Goal: Task Accomplishment & Management: Complete application form

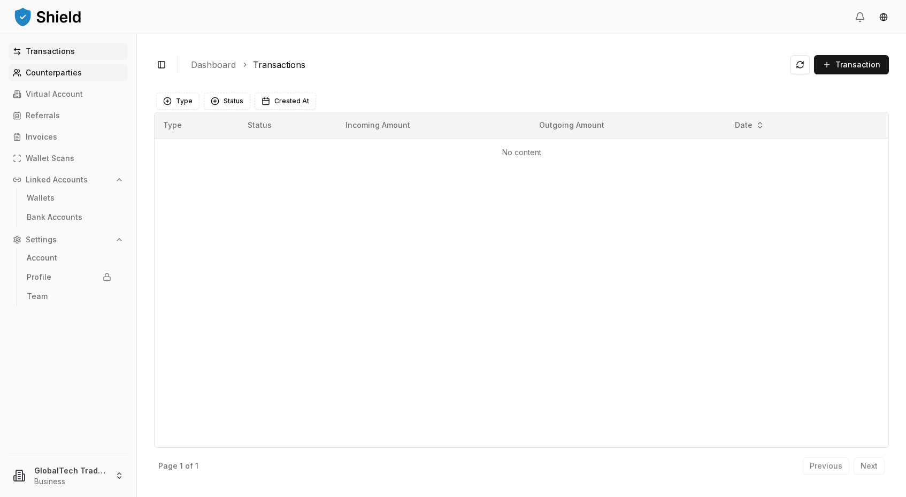
click at [63, 80] on link "Counterparties" at bounding box center [68, 72] width 119 height 17
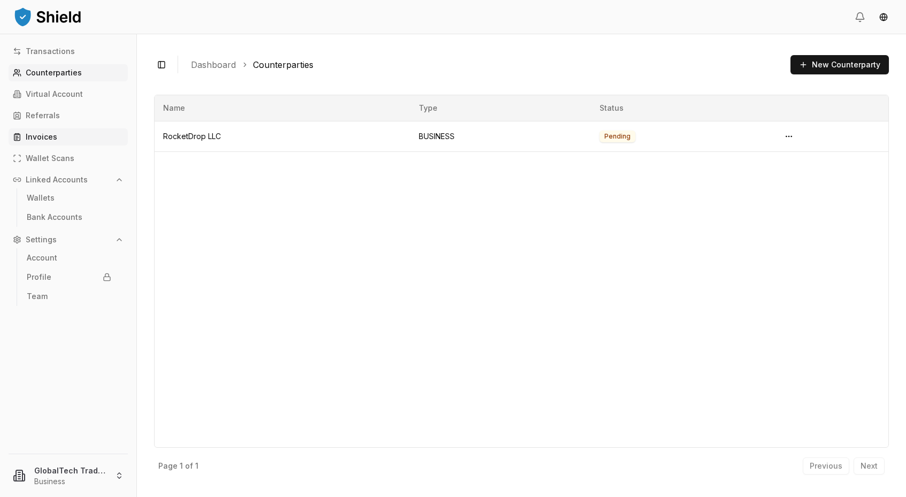
click at [44, 141] on link "Invoices" at bounding box center [68, 136] width 119 height 17
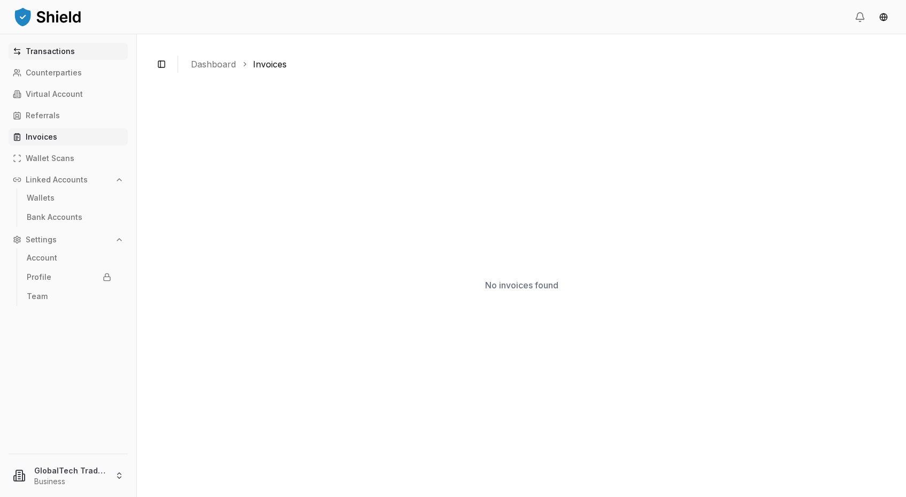
click at [63, 53] on p "Transactions" at bounding box center [50, 51] width 49 height 7
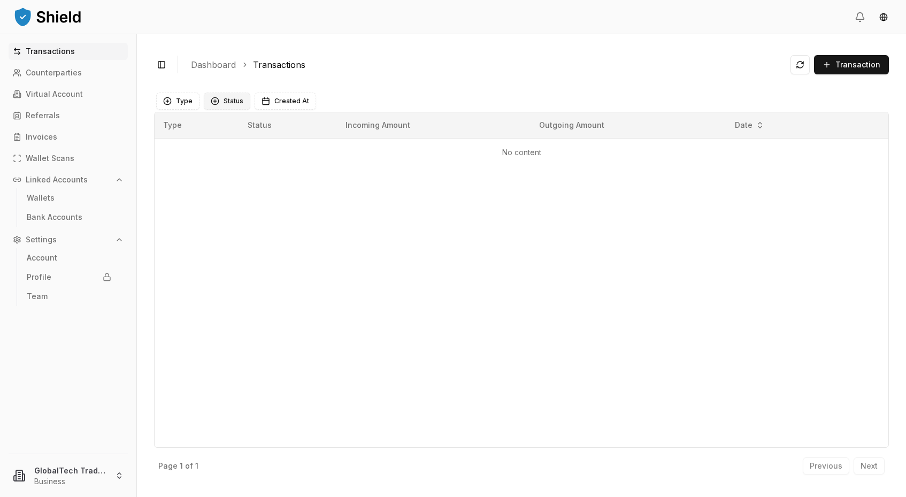
click at [230, 98] on button "Status" at bounding box center [227, 101] width 47 height 17
click at [353, 64] on ol "Dashboard Transactions" at bounding box center [486, 64] width 591 height 13
click at [804, 68] on button at bounding box center [800, 64] width 19 height 19
click at [166, 66] on button "Toggle Sidebar" at bounding box center [161, 64] width 15 height 15
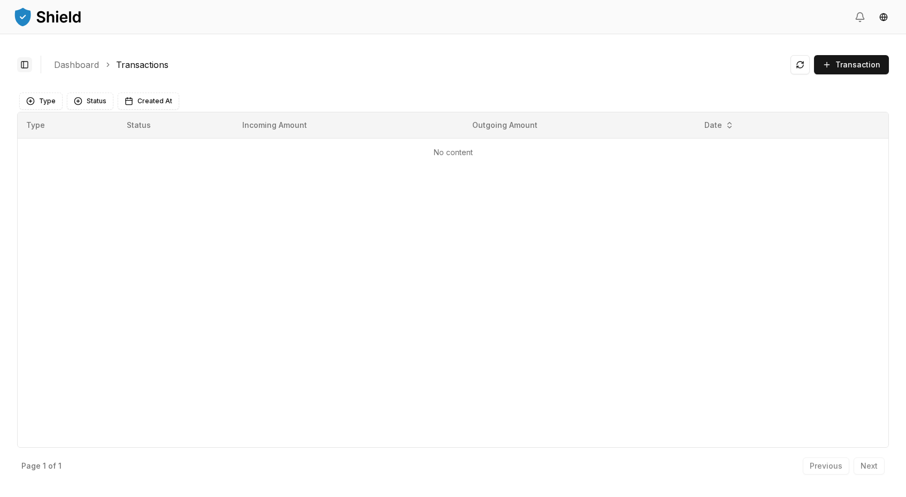
click at [26, 69] on button "Toggle Sidebar" at bounding box center [24, 64] width 15 height 15
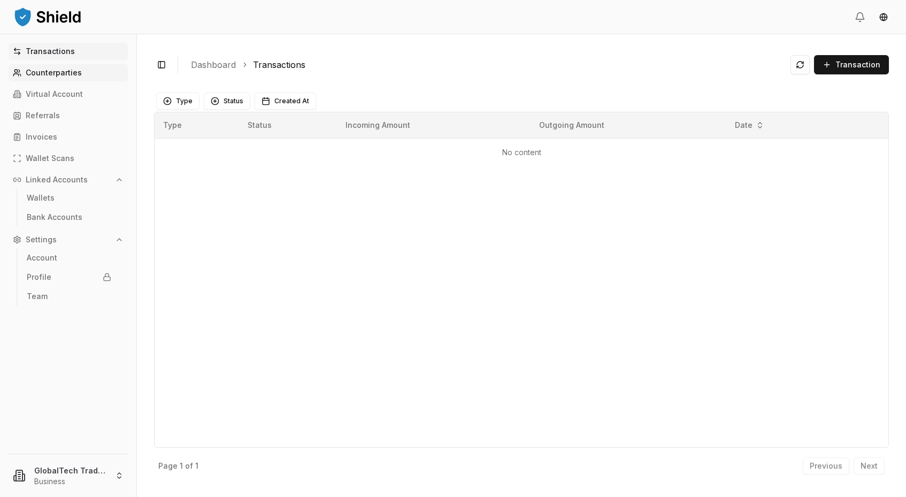
click at [47, 74] on p "Counterparties" at bounding box center [54, 72] width 56 height 7
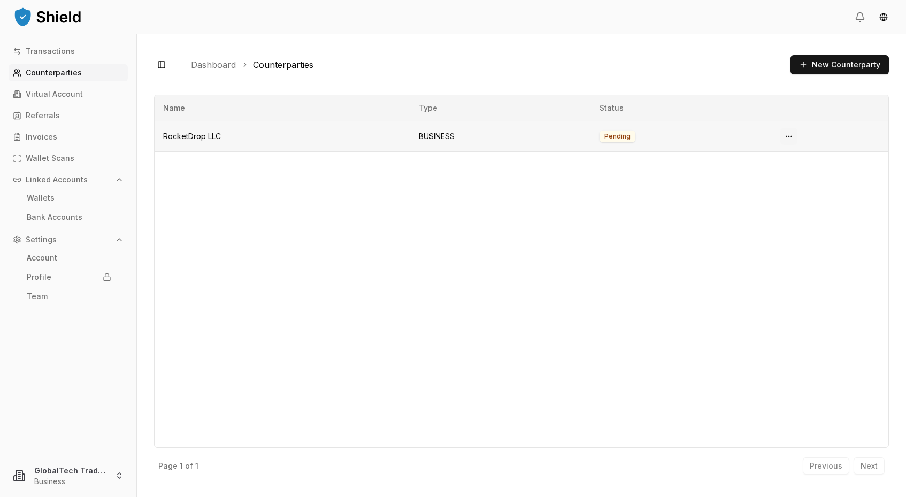
click at [788, 135] on html "Transactions Counterparties Virtual Account Referrals Invoices Wallet Scans Lin…" at bounding box center [453, 248] width 906 height 497
click at [410, 234] on html "Transactions Counterparties Virtual Account Referrals Invoices Wallet Scans Lin…" at bounding box center [453, 248] width 906 height 497
click at [40, 95] on p "Virtual Account" at bounding box center [54, 93] width 57 height 7
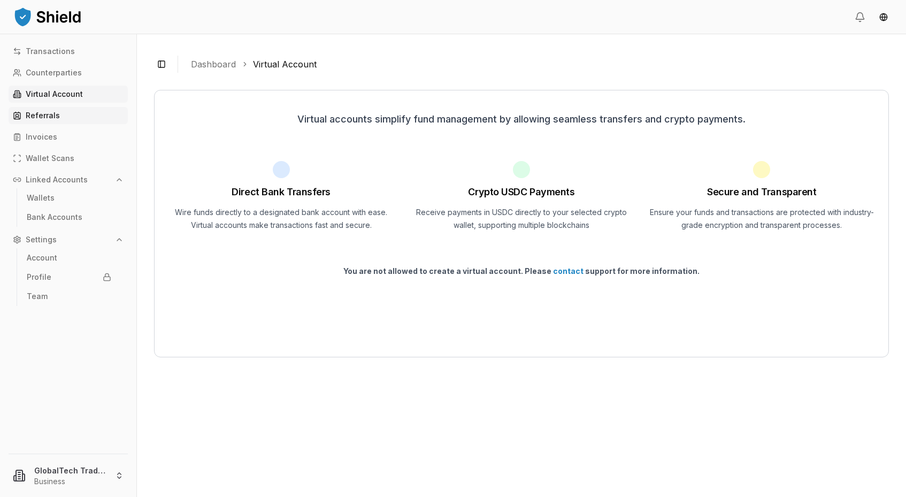
click at [40, 112] on p "Referrals" at bounding box center [43, 115] width 34 height 7
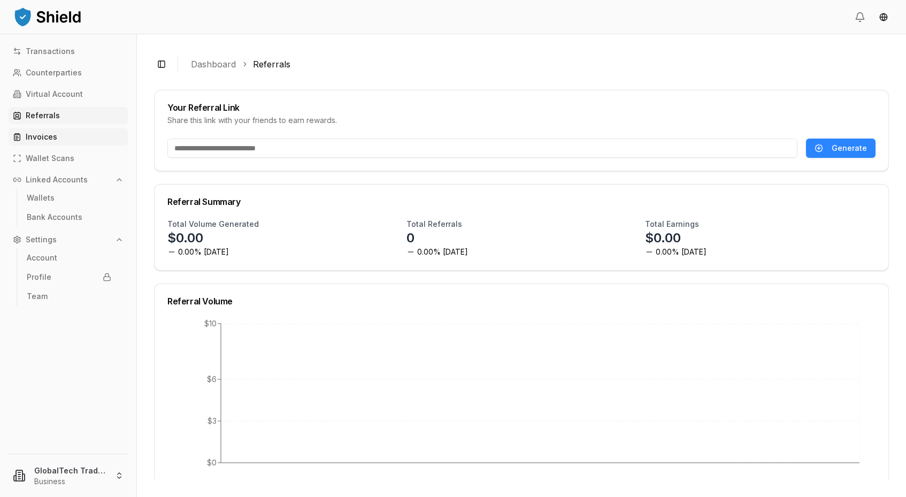
click at [44, 139] on p "Invoices" at bounding box center [42, 136] width 32 height 7
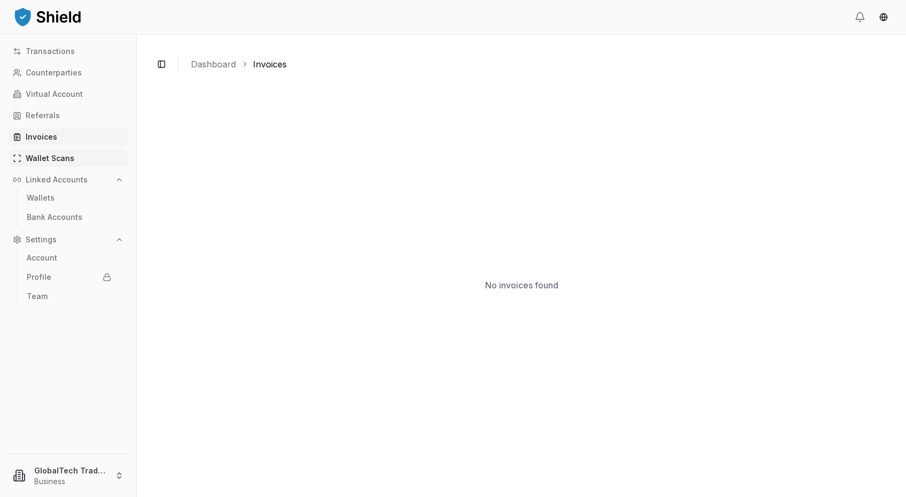
click at [47, 158] on p "Wallet Scans" at bounding box center [50, 158] width 49 height 7
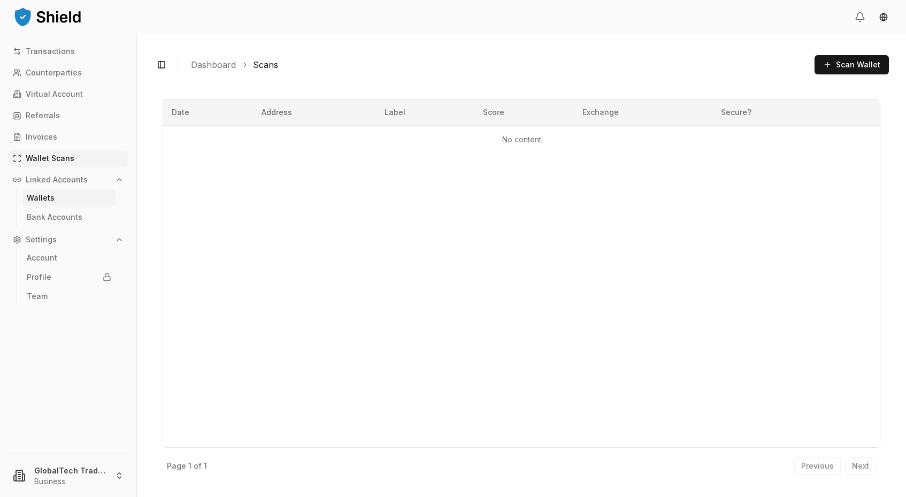
click at [45, 195] on p "Wallets" at bounding box center [41, 197] width 28 height 7
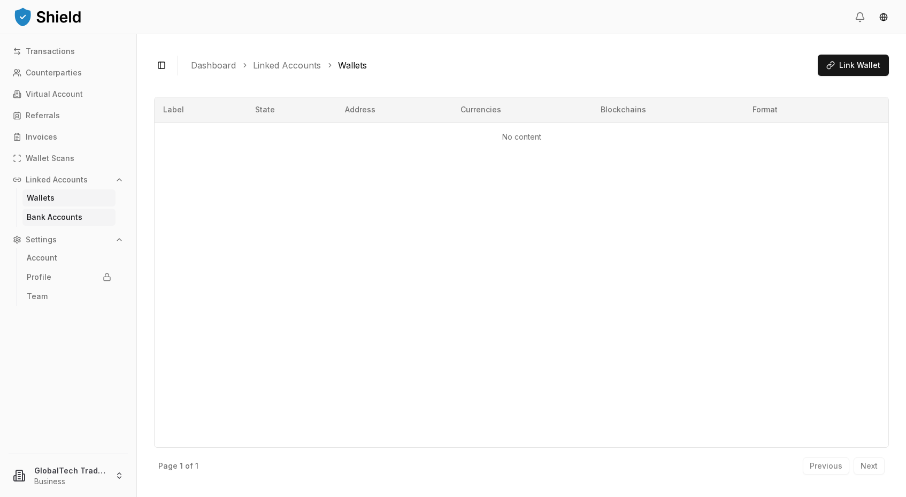
click at [47, 220] on p "Bank Accounts" at bounding box center [55, 216] width 56 height 7
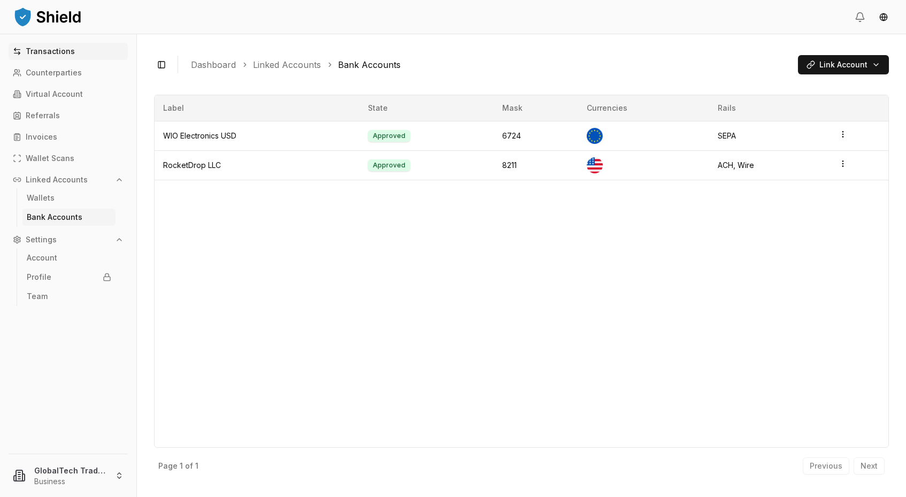
click at [48, 53] on p "Transactions" at bounding box center [50, 51] width 49 height 7
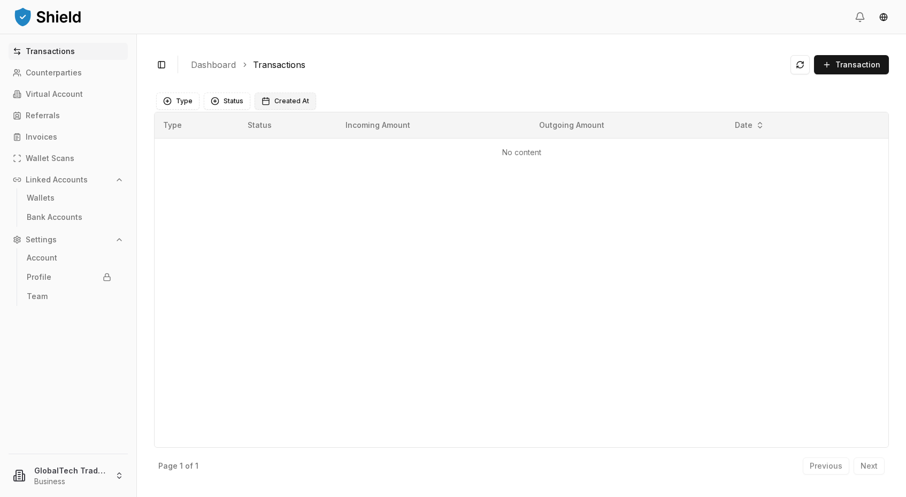
click at [294, 104] on span "Created At" at bounding box center [291, 101] width 35 height 9
click at [271, 129] on button "Go to the Previous Month" at bounding box center [268, 127] width 17 height 17
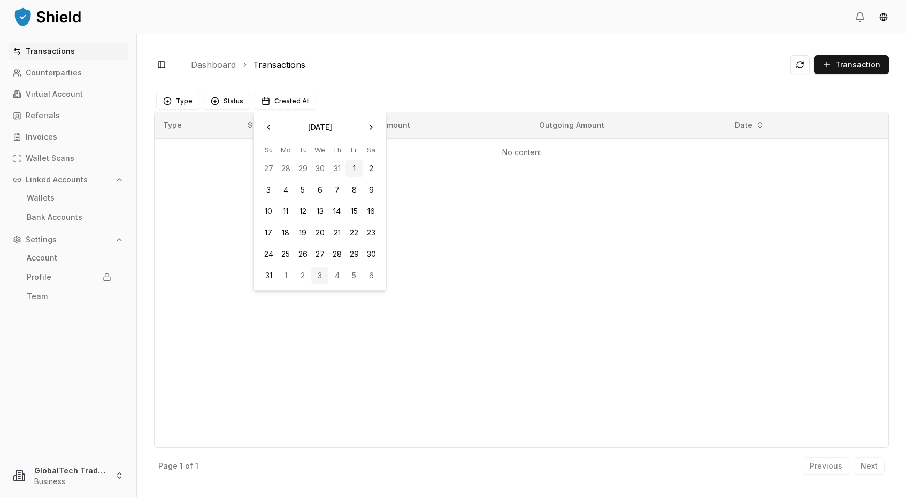
click at [354, 168] on button "1" at bounding box center [354, 168] width 17 height 17
click at [372, 133] on button "Go to the Next Month" at bounding box center [371, 127] width 17 height 17
click at [320, 171] on button "3" at bounding box center [319, 168] width 17 height 17
click at [539, 229] on div "Type Status Incoming Amount Outgoing Amount Date No content" at bounding box center [521, 280] width 735 height 336
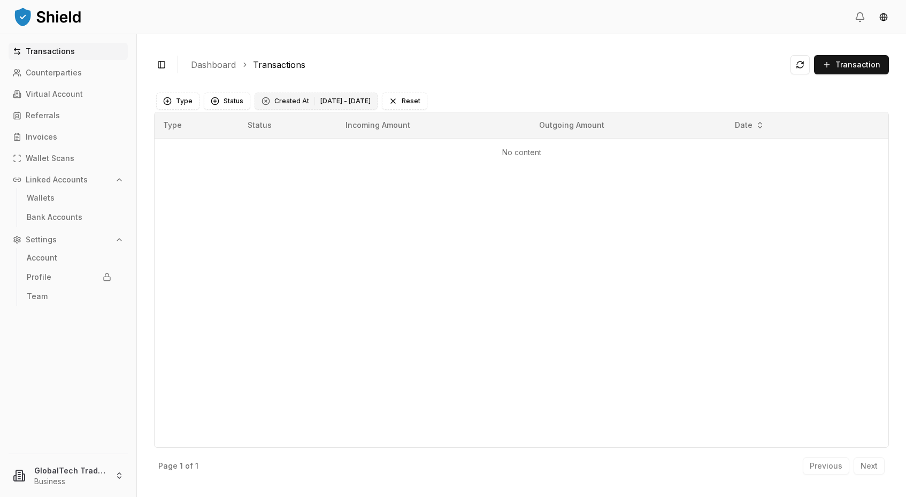
click at [289, 99] on span "Created At" at bounding box center [291, 101] width 35 height 9
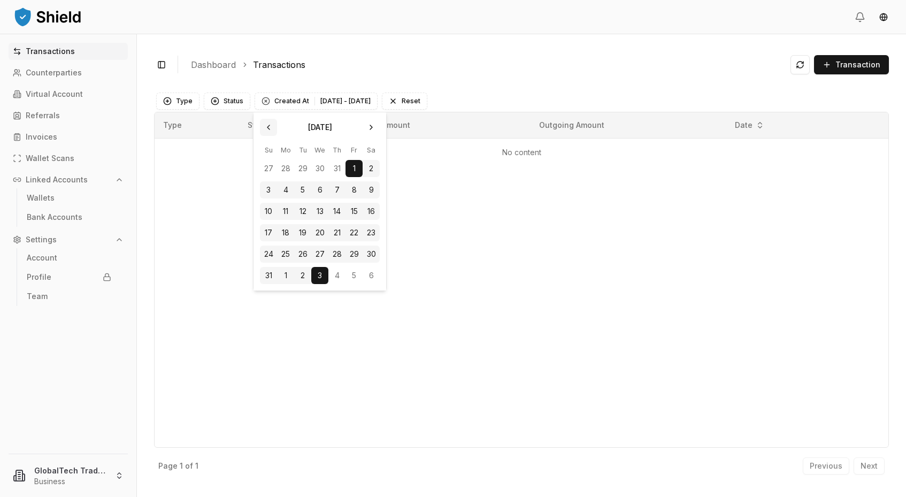
click at [270, 127] on button "Go to the Previous Month" at bounding box center [268, 127] width 17 height 17
click at [305, 168] on button "1" at bounding box center [302, 168] width 17 height 17
click at [508, 78] on div "Toggle Sidebar Dashboard Transactions Transaction" at bounding box center [521, 64] width 735 height 26
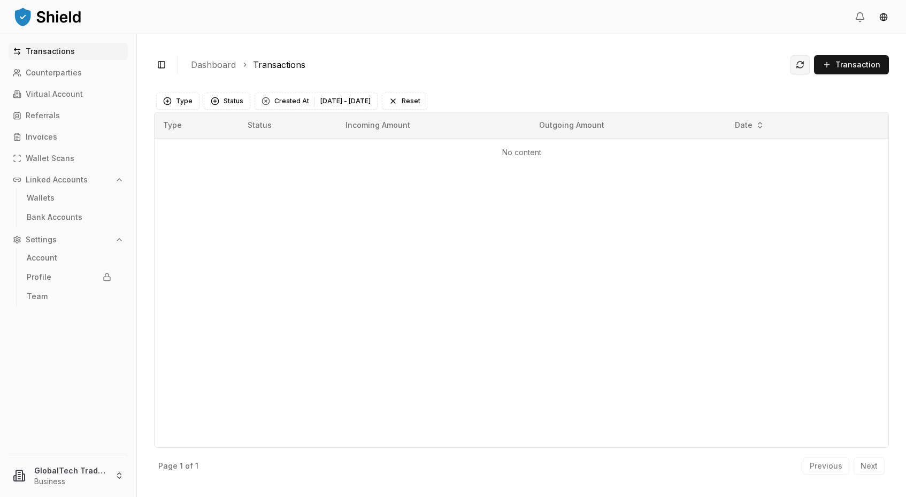
click at [800, 61] on button at bounding box center [800, 64] width 19 height 19
click at [801, 66] on button at bounding box center [800, 64] width 19 height 19
click at [228, 99] on button "Status" at bounding box center [227, 101] width 47 height 17
click at [216, 182] on div "Suggestions" at bounding box center [214, 179] width 9 height 9
click at [800, 65] on button at bounding box center [800, 64] width 19 height 19
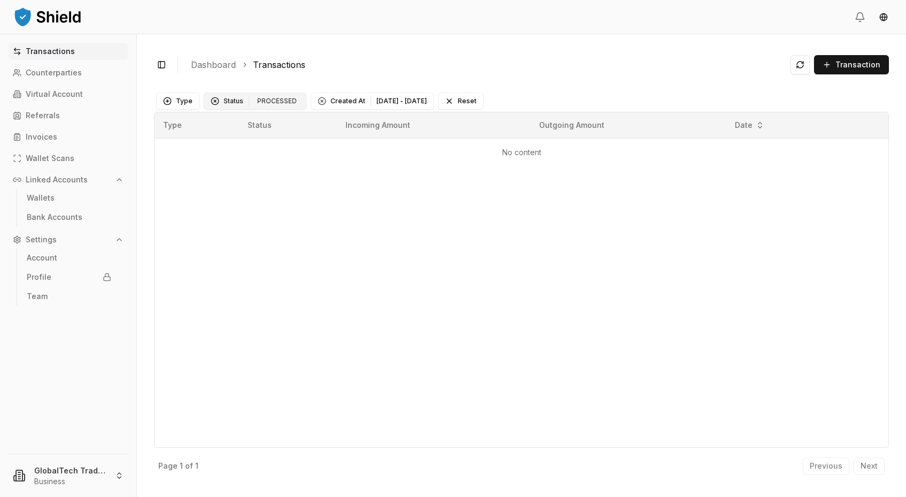
click at [216, 101] on div "Clear Status filter" at bounding box center [215, 101] width 9 height 9
click at [800, 66] on button at bounding box center [800, 64] width 19 height 19
click at [44, 254] on p "Account" at bounding box center [42, 257] width 30 height 7
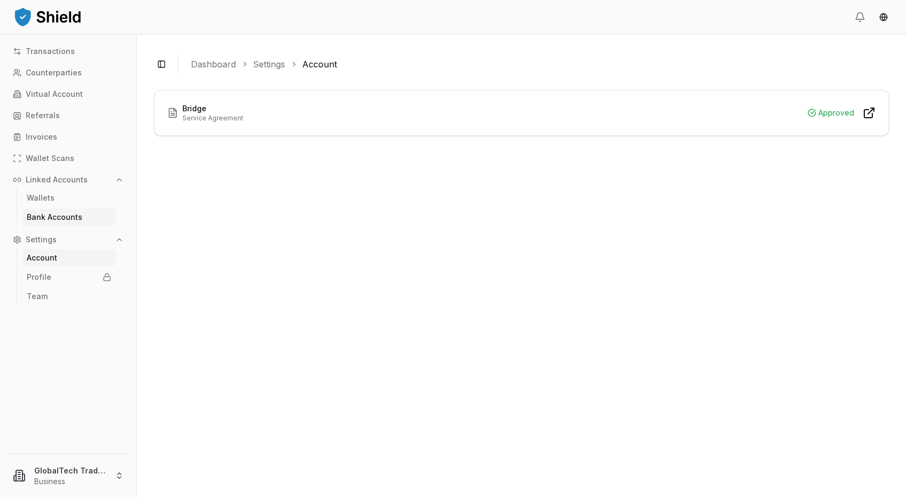
click at [48, 219] on p "Bank Accounts" at bounding box center [55, 216] width 56 height 7
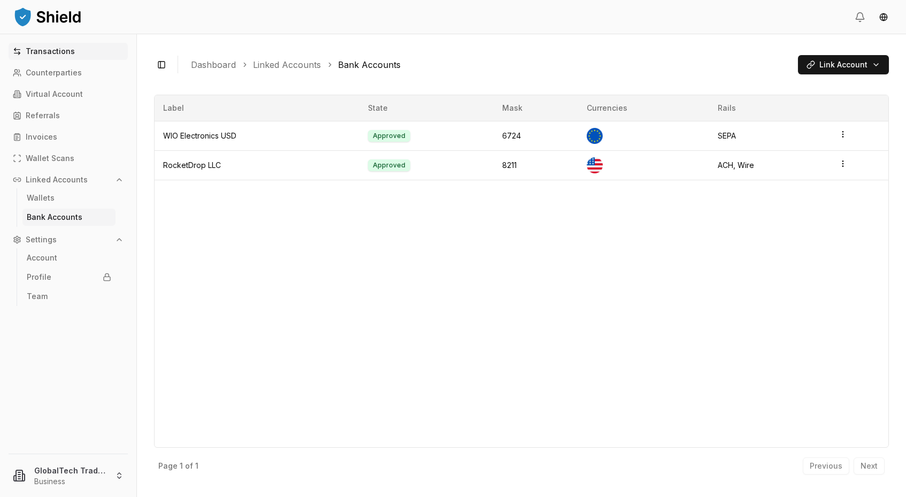
click at [63, 52] on p "Transactions" at bounding box center [50, 51] width 49 height 7
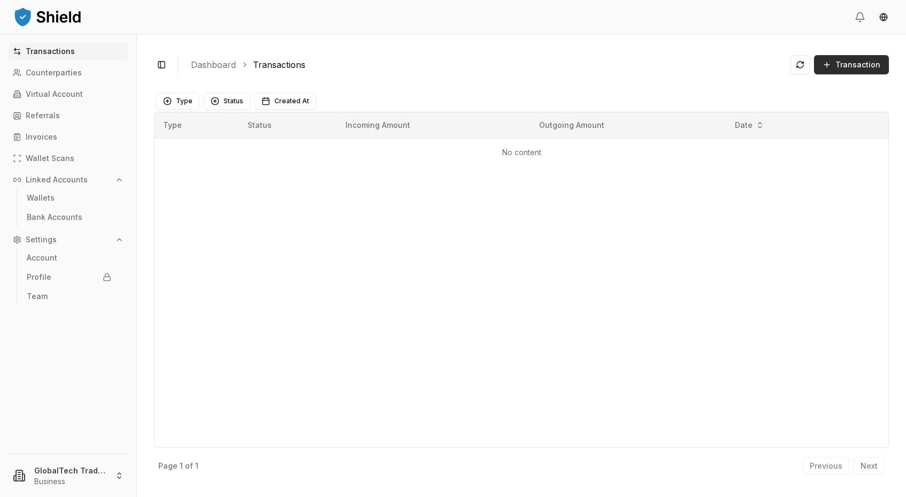
click at [846, 62] on span "Transaction" at bounding box center [858, 64] width 45 height 11
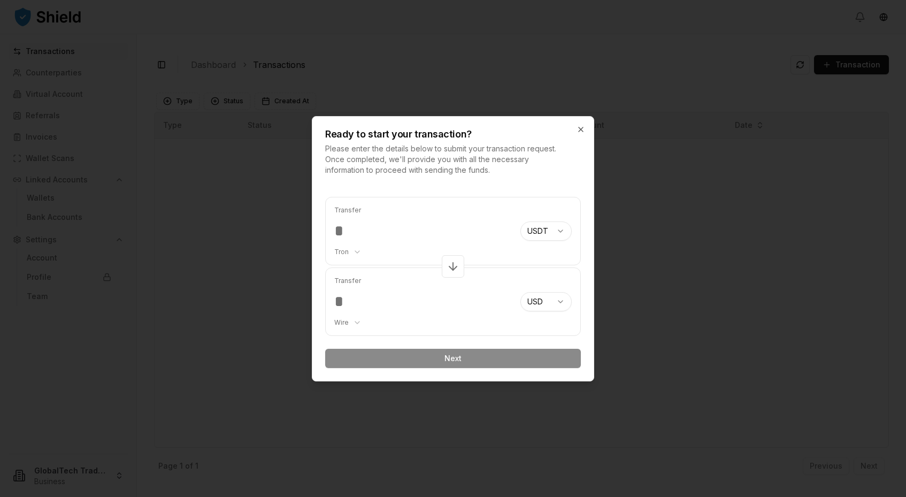
click at [353, 301] on input "number" at bounding box center [423, 301] width 178 height 19
click at [344, 305] on input "number" at bounding box center [423, 301] width 178 height 19
click at [339, 303] on input "number" at bounding box center [423, 301] width 178 height 19
click at [348, 227] on input "number" at bounding box center [423, 230] width 178 height 19
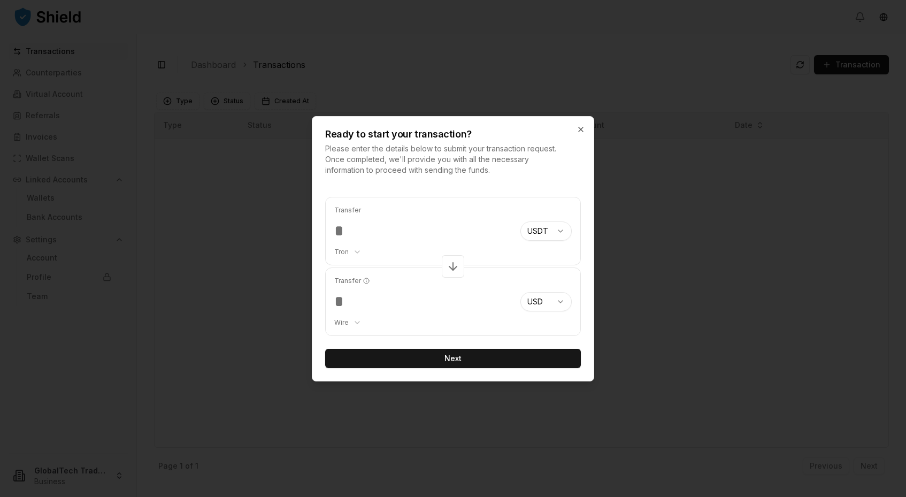
type input "*"
type input "********"
type input "**********"
type input "********"
click at [459, 361] on button "Next" at bounding box center [453, 358] width 256 height 19
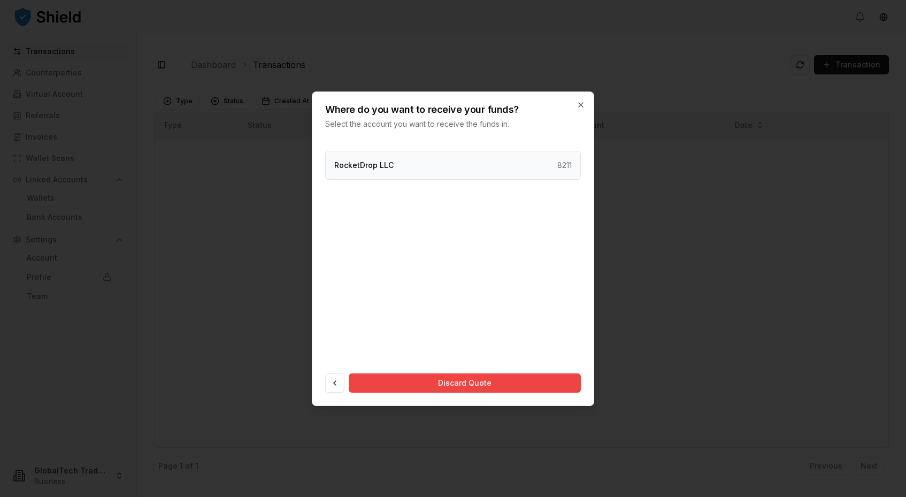
click at [372, 166] on p "RocketDrop LLC" at bounding box center [363, 165] width 59 height 7
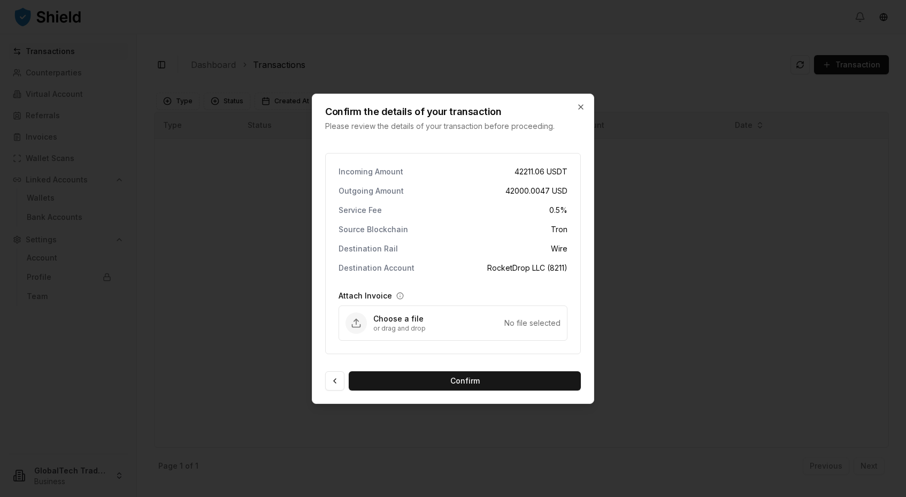
click at [356, 323] on line "Upload Attach Invoice" at bounding box center [356, 321] width 0 height 5
type input "**********"
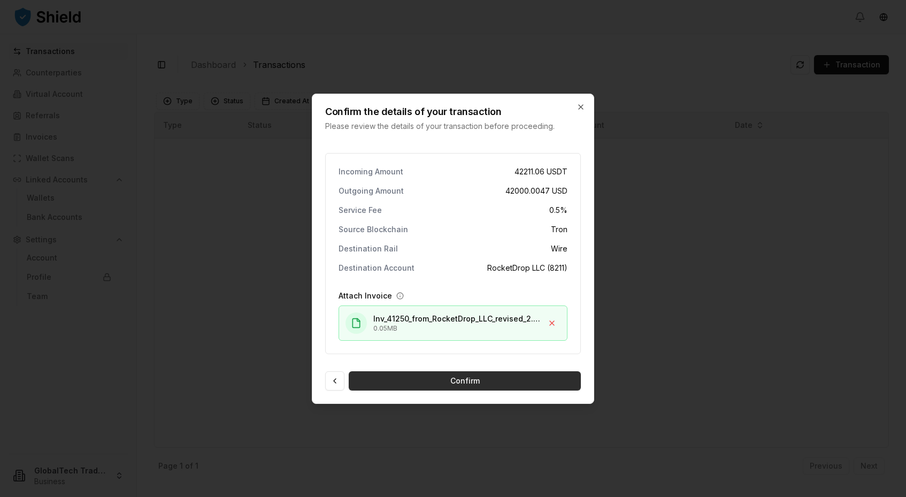
click at [446, 379] on button "Confirm" at bounding box center [465, 380] width 232 height 19
click at [452, 378] on button "Confirm" at bounding box center [465, 380] width 232 height 19
click at [441, 382] on button "Confirm" at bounding box center [465, 380] width 232 height 19
click at [448, 383] on button "Confirm" at bounding box center [465, 380] width 232 height 19
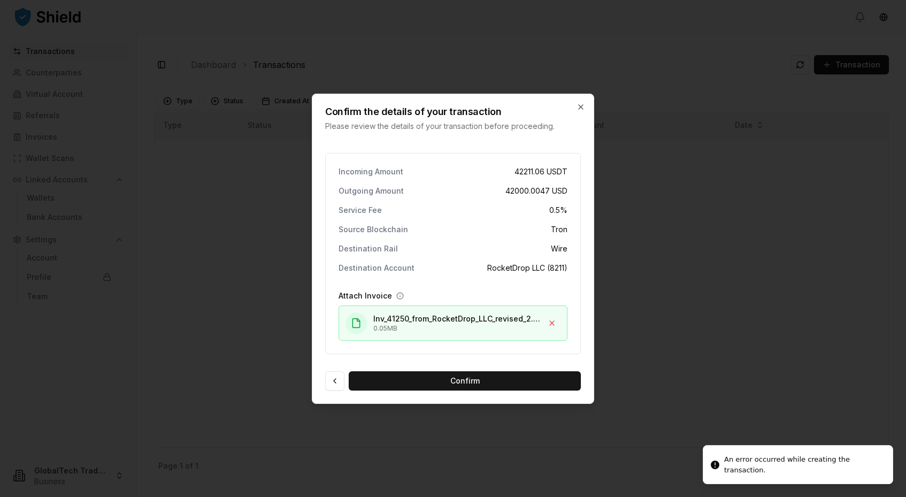
click at [767, 468] on div at bounding box center [453, 248] width 906 height 497
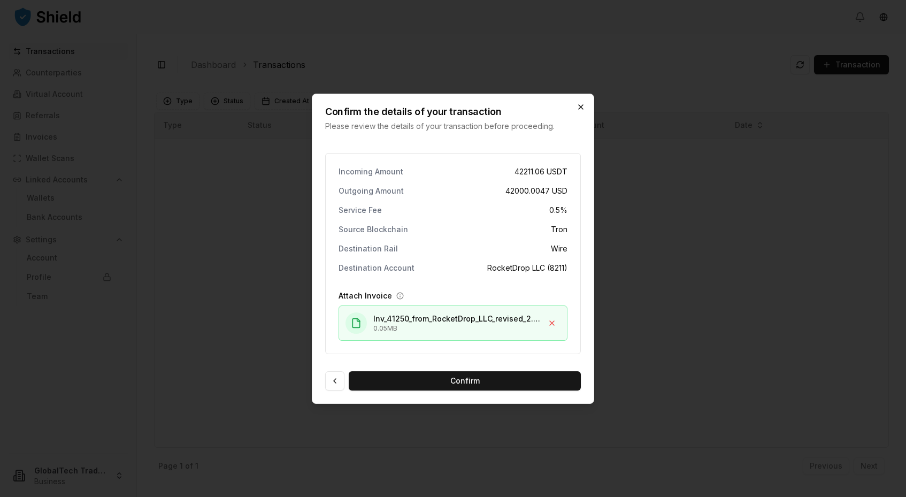
click at [581, 109] on icon "button" at bounding box center [581, 107] width 9 height 9
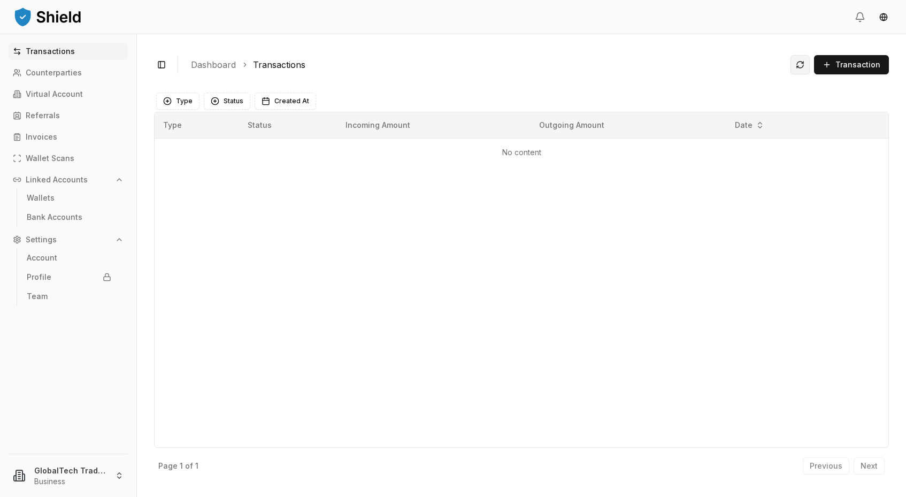
click at [803, 71] on button at bounding box center [800, 64] width 19 height 19
click at [51, 70] on p "Counterparties" at bounding box center [54, 72] width 56 height 7
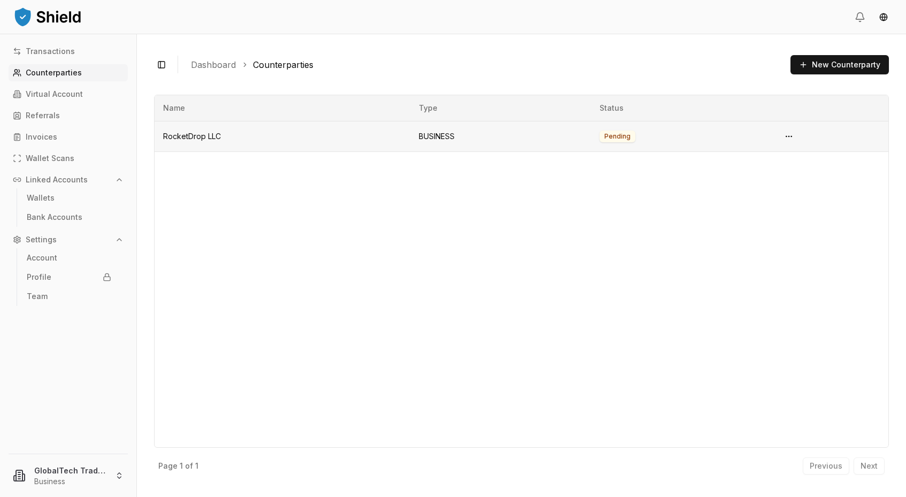
click at [232, 137] on td "RocketDrop LLC" at bounding box center [283, 136] width 256 height 30
click at [786, 140] on html "Transactions Counterparties Virtual Account Referrals Invoices Wallet Scans Lin…" at bounding box center [453, 248] width 906 height 497
click at [745, 194] on span "View Details" at bounding box center [750, 196] width 43 height 11
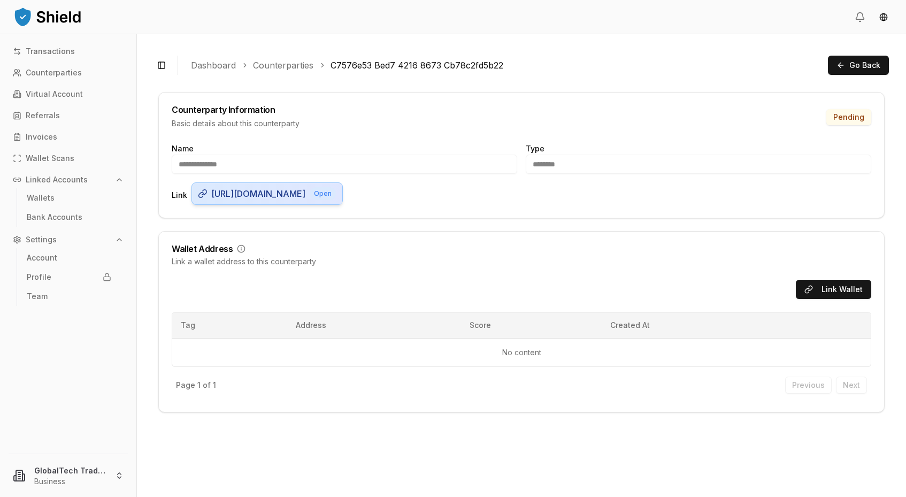
click at [336, 194] on span "Open" at bounding box center [323, 193] width 26 height 13
click at [228, 195] on span "[URL][DOMAIN_NAME]" at bounding box center [258, 193] width 94 height 13
click at [861, 63] on span "Go Back" at bounding box center [864, 65] width 31 height 11
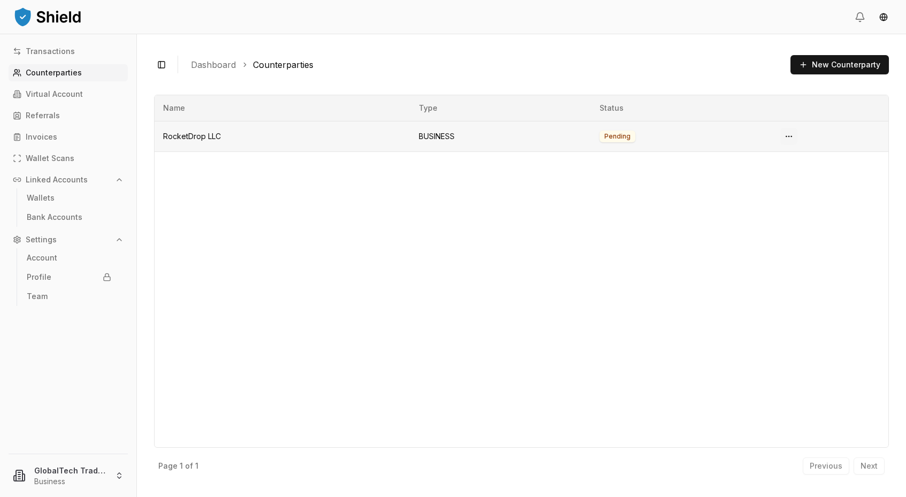
click at [789, 133] on html "Transactions Counterparties Virtual Account Referrals Invoices Wallet Scans Lin…" at bounding box center [453, 248] width 906 height 497
click at [739, 195] on span "View Details" at bounding box center [750, 196] width 43 height 11
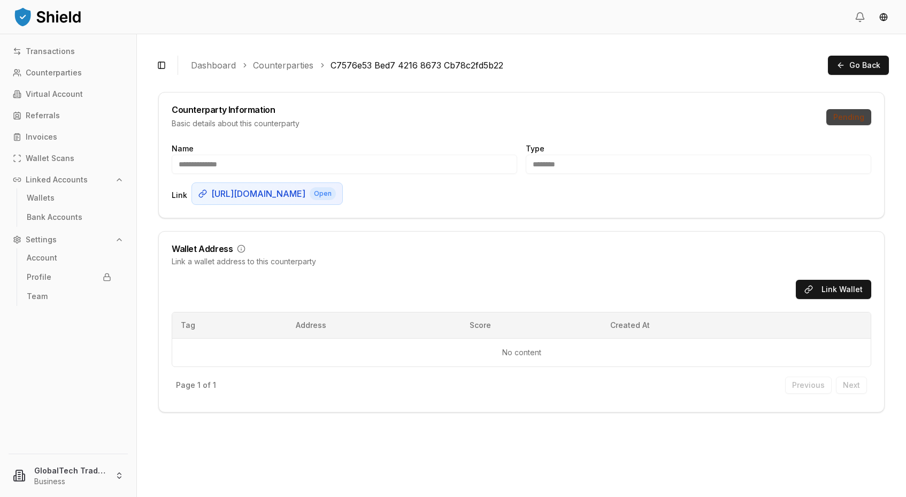
click at [841, 113] on div "Pending" at bounding box center [848, 117] width 45 height 16
click at [847, 58] on button "Go Back" at bounding box center [858, 65] width 61 height 19
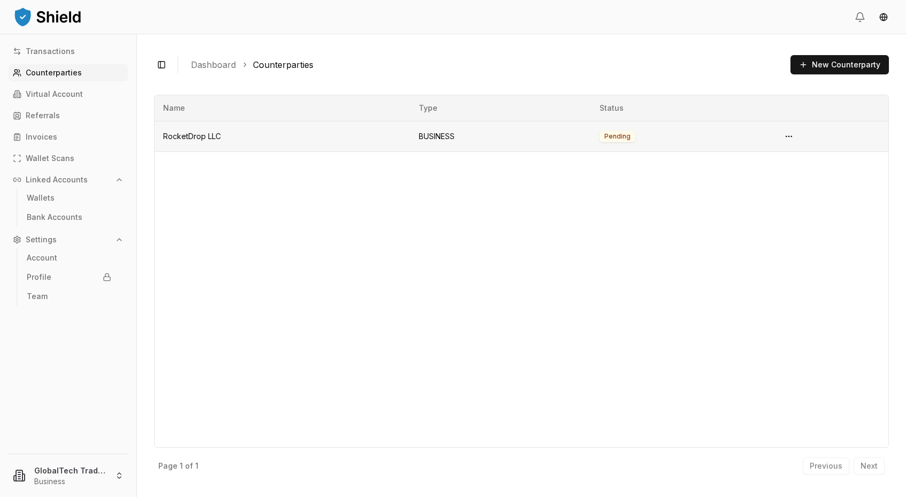
click at [188, 136] on td "RocketDrop LLC" at bounding box center [283, 136] width 256 height 30
click at [339, 140] on td "RocketDrop LLC" at bounding box center [283, 136] width 256 height 30
click at [587, 128] on td "BUSINESS" at bounding box center [500, 136] width 181 height 30
click at [795, 133] on html "Transactions Counterparties Virtual Account Referrals Invoices Wallet Scans Lin…" at bounding box center [453, 248] width 906 height 497
click at [744, 196] on span "View Details" at bounding box center [750, 196] width 43 height 11
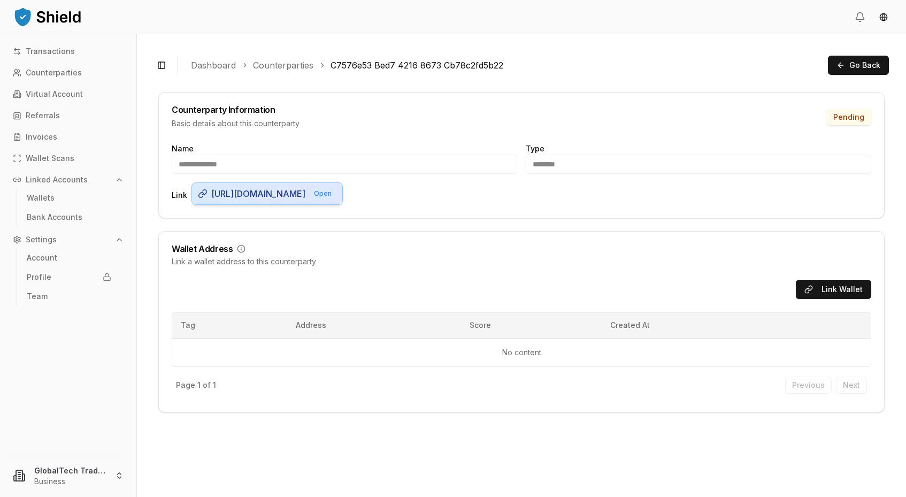
click at [202, 193] on icon at bounding box center [201, 195] width 5 height 5
click at [861, 66] on span "Go Back" at bounding box center [864, 65] width 31 height 11
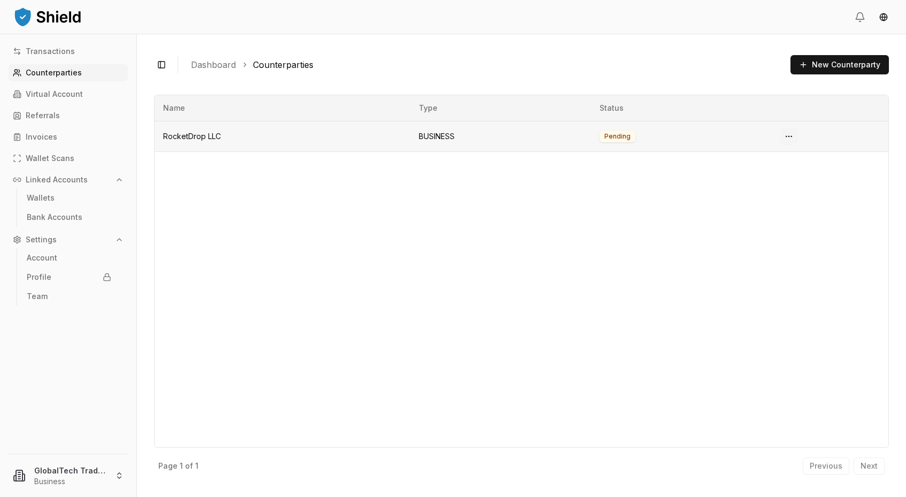
click at [784, 135] on html "Transactions Counterparties Virtual Account Referrals Invoices Wallet Scans Lin…" at bounding box center [453, 248] width 906 height 497
click at [748, 195] on span "View Details" at bounding box center [750, 196] width 43 height 11
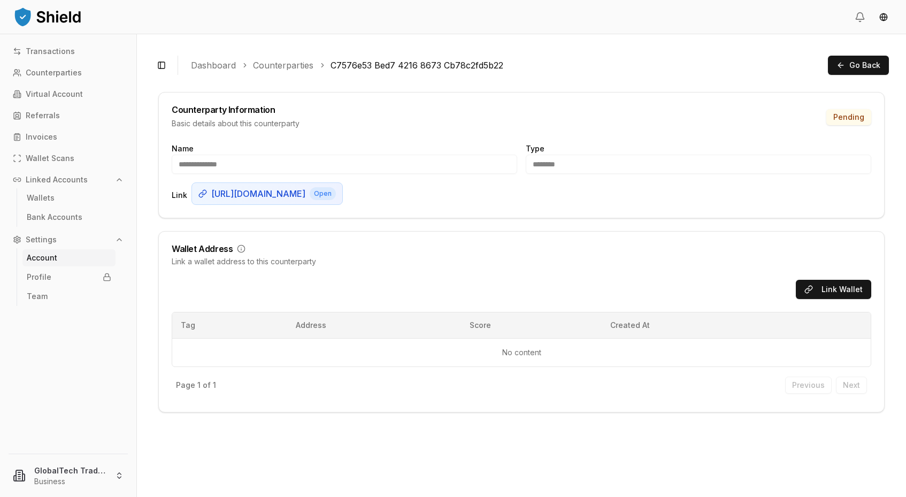
click at [49, 260] on p "Account" at bounding box center [42, 257] width 30 height 7
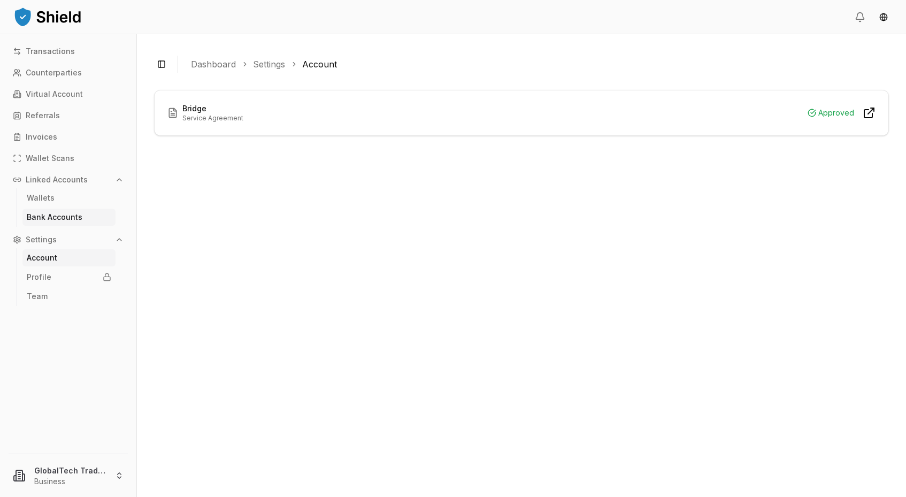
click at [59, 217] on p "Bank Accounts" at bounding box center [55, 216] width 56 height 7
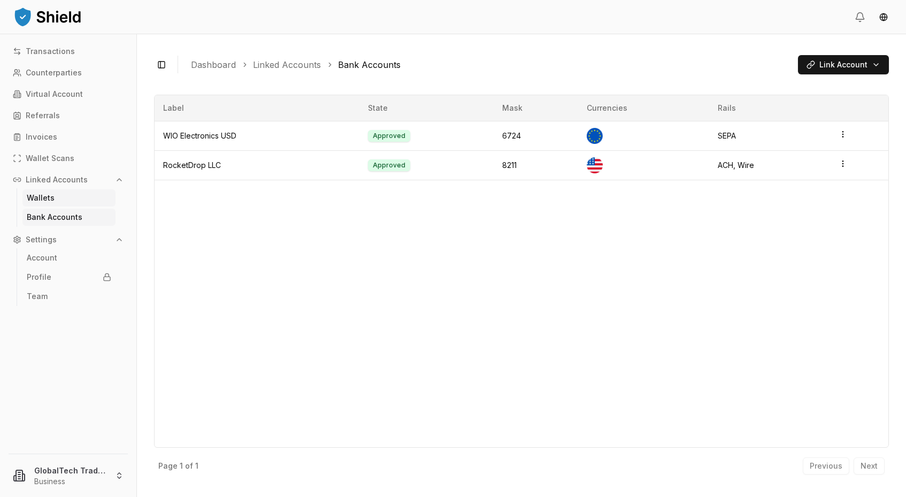
click at [41, 199] on p "Wallets" at bounding box center [41, 197] width 28 height 7
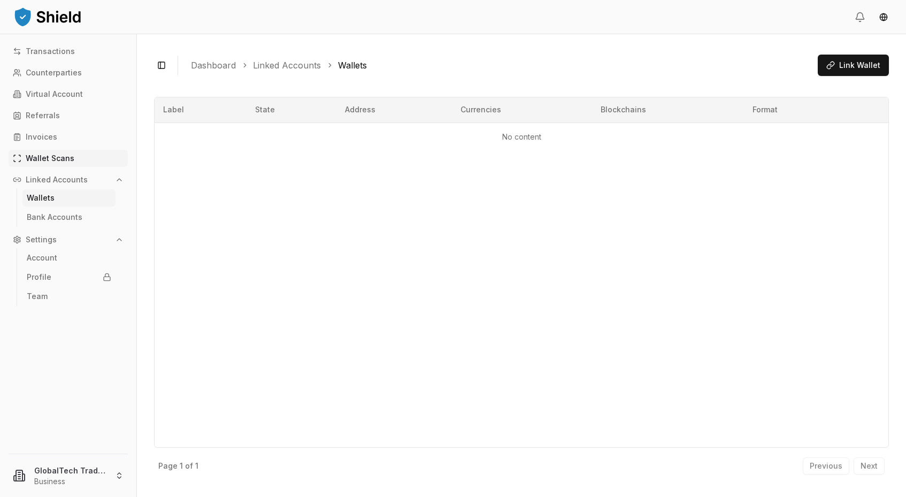
click at [43, 161] on p "Wallet Scans" at bounding box center [50, 158] width 49 height 7
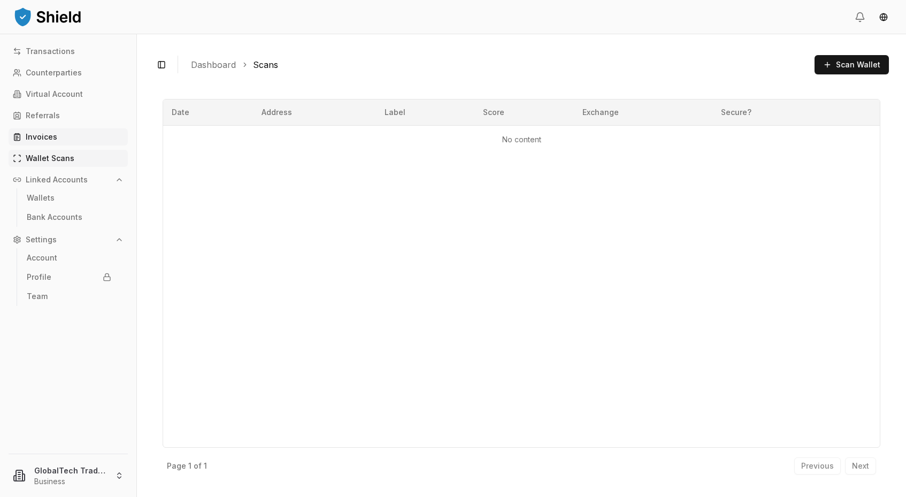
click at [42, 140] on p "Invoices" at bounding box center [42, 136] width 32 height 7
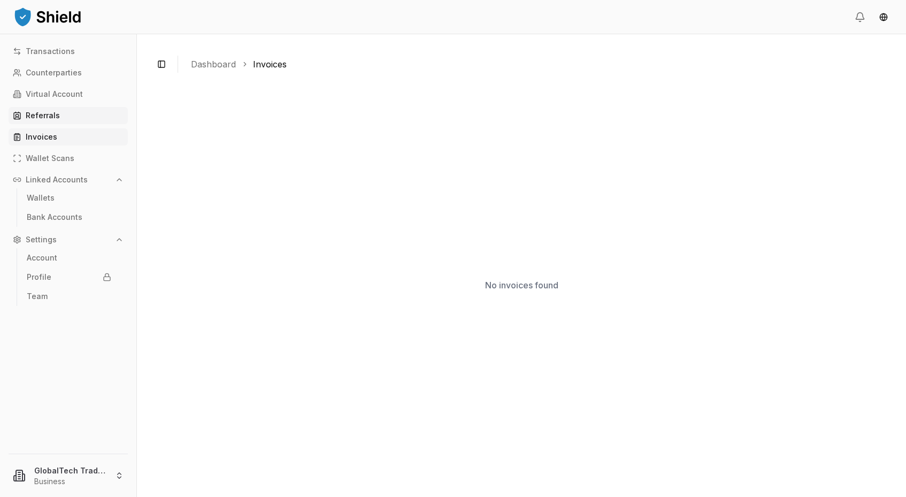
click at [42, 120] on link "Referrals" at bounding box center [68, 115] width 119 height 17
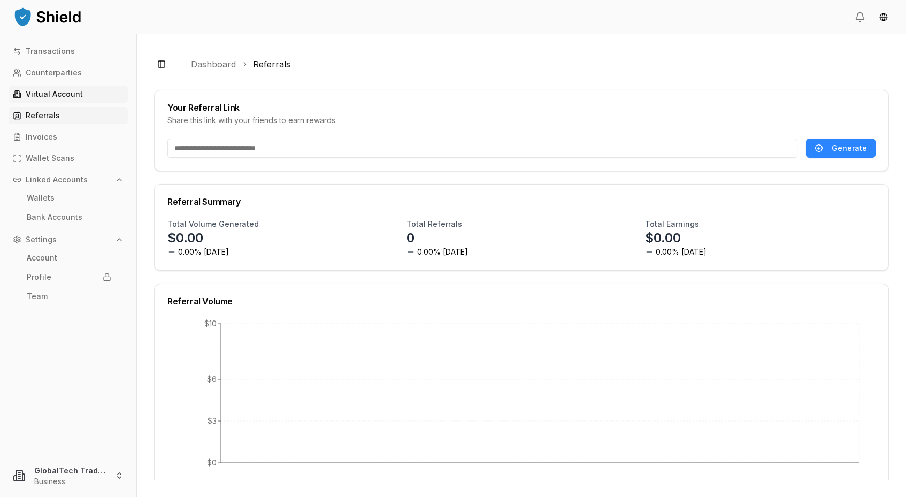
click at [44, 96] on p "Virtual Account" at bounding box center [54, 93] width 57 height 7
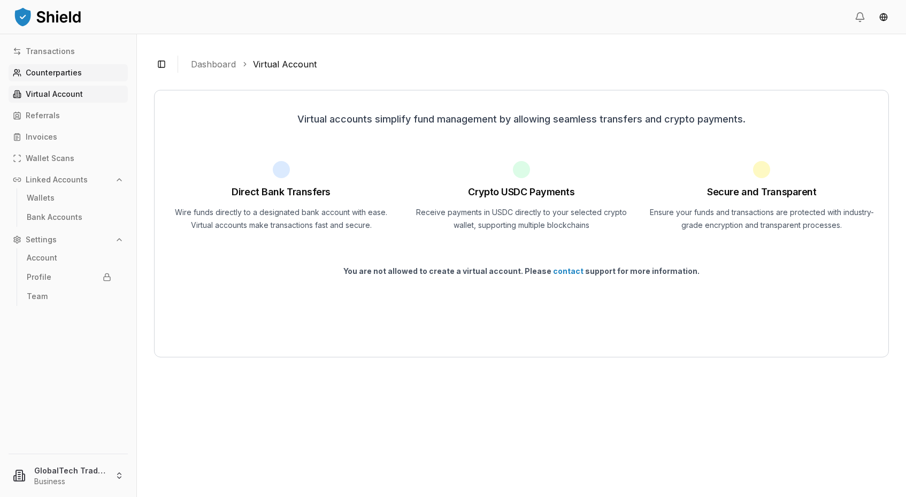
click at [49, 80] on link "Counterparties" at bounding box center [68, 72] width 119 height 17
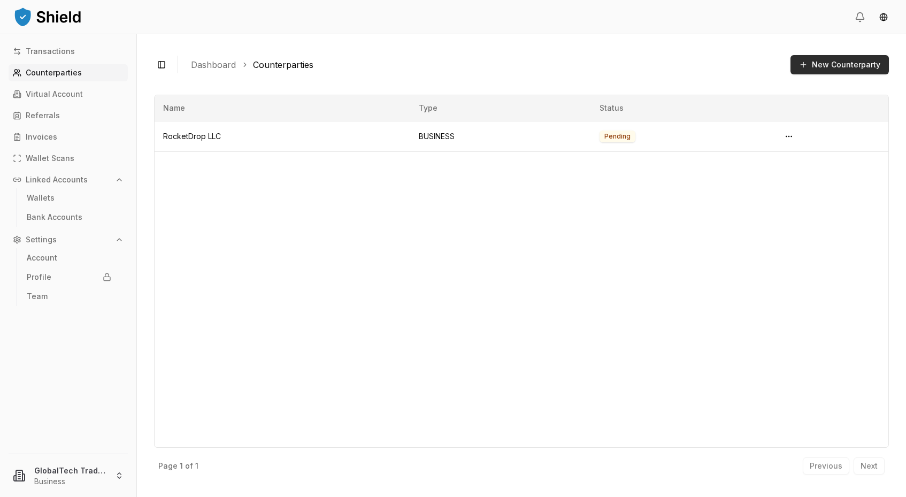
click at [830, 60] on button "New Counterparty" at bounding box center [840, 64] width 98 height 19
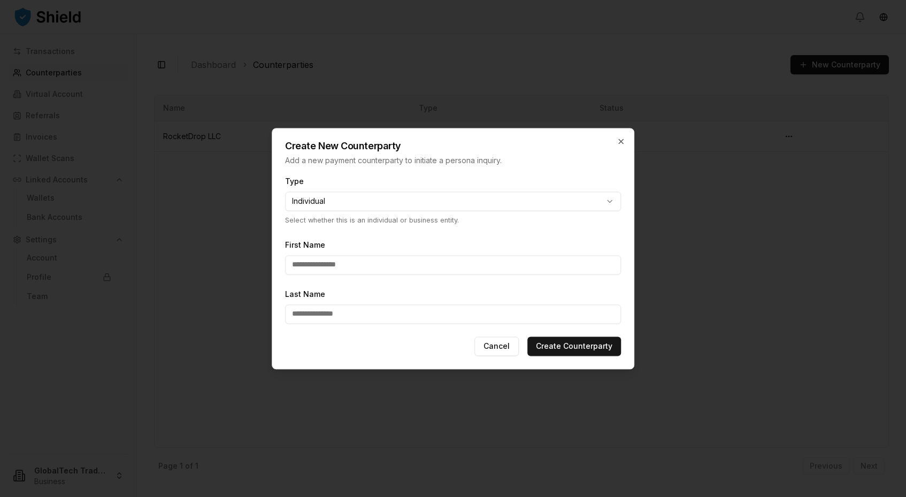
click at [603, 195] on body "**********" at bounding box center [453, 248] width 906 height 497
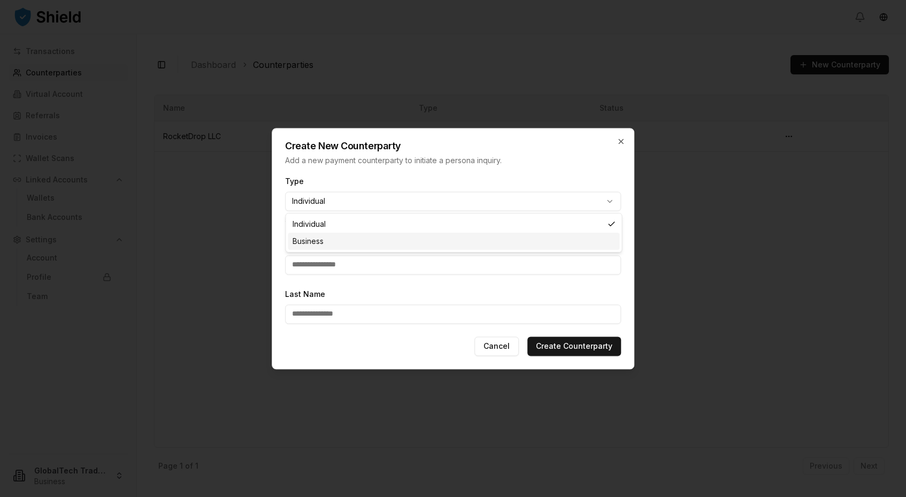
select select "********"
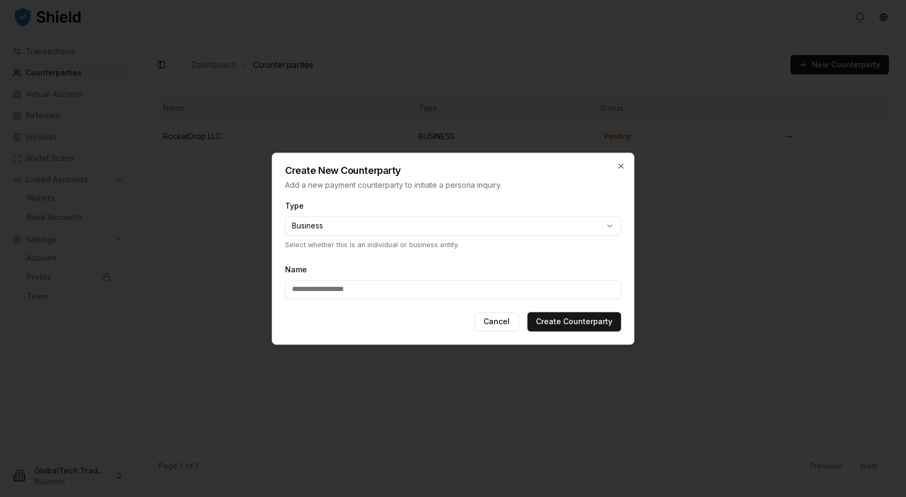
click at [319, 288] on input "Name" at bounding box center [453, 289] width 336 height 19
paste input "**********"
type input "**********"
click at [575, 322] on button "Create Counterparty" at bounding box center [574, 321] width 94 height 19
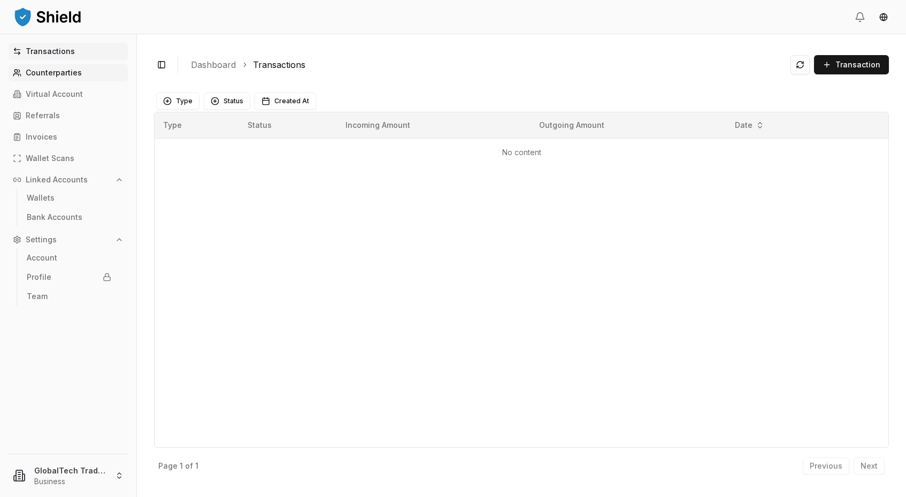
click at [60, 75] on p "Counterparties" at bounding box center [54, 72] width 56 height 7
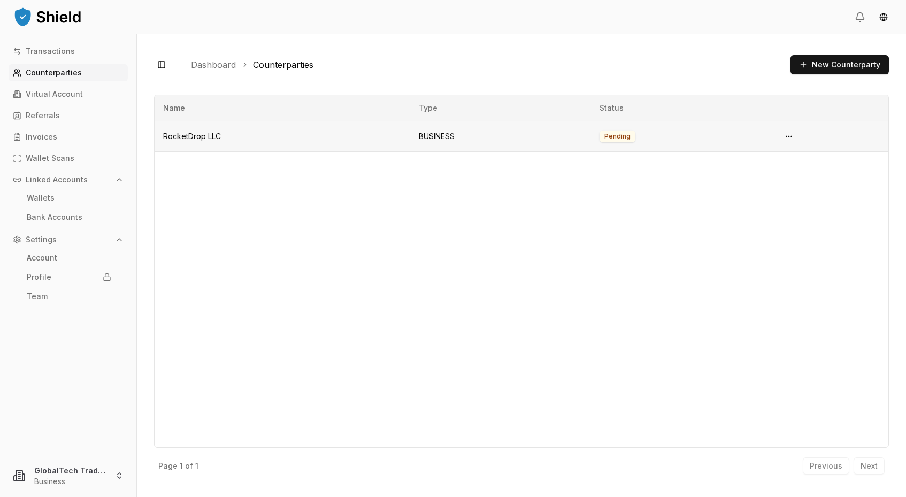
click at [181, 136] on td "RocketDrop LLC" at bounding box center [283, 136] width 256 height 30
click at [788, 136] on html "Transactions Counterparties Virtual Account Referrals Invoices Wallet Scans Lin…" at bounding box center [453, 248] width 906 height 497
click at [853, 60] on html "Transactions Counterparties Virtual Account Referrals Invoices Wallet Scans Lin…" at bounding box center [453, 248] width 906 height 497
click at [839, 64] on button "New Counterparty" at bounding box center [840, 64] width 98 height 19
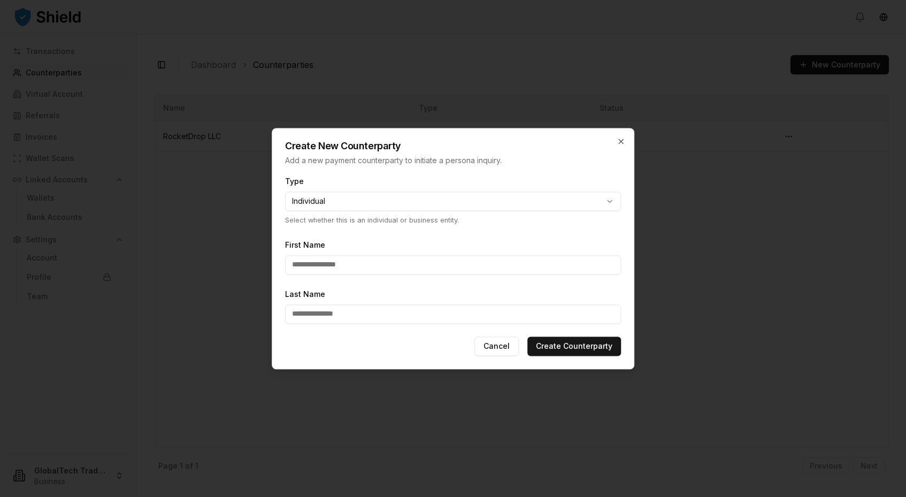
click at [371, 212] on div "**********" at bounding box center [453, 199] width 336 height 51
click at [364, 202] on body "**********" at bounding box center [453, 248] width 906 height 497
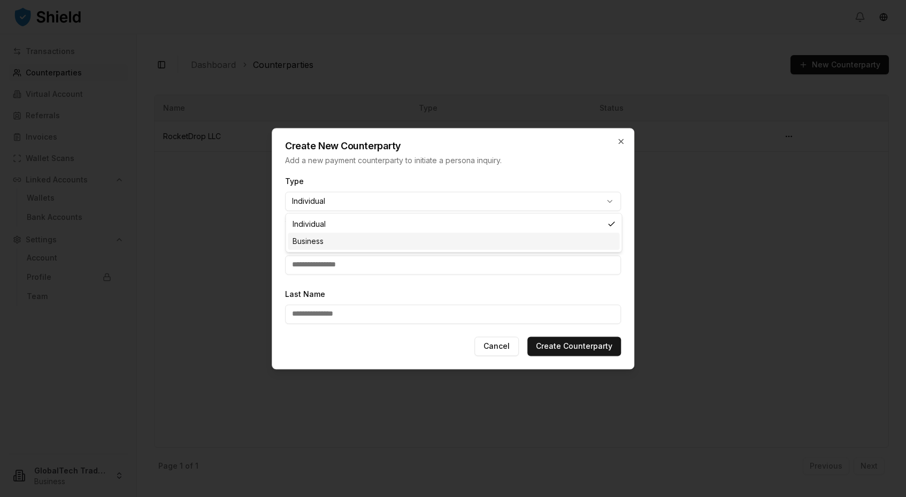
select select "********"
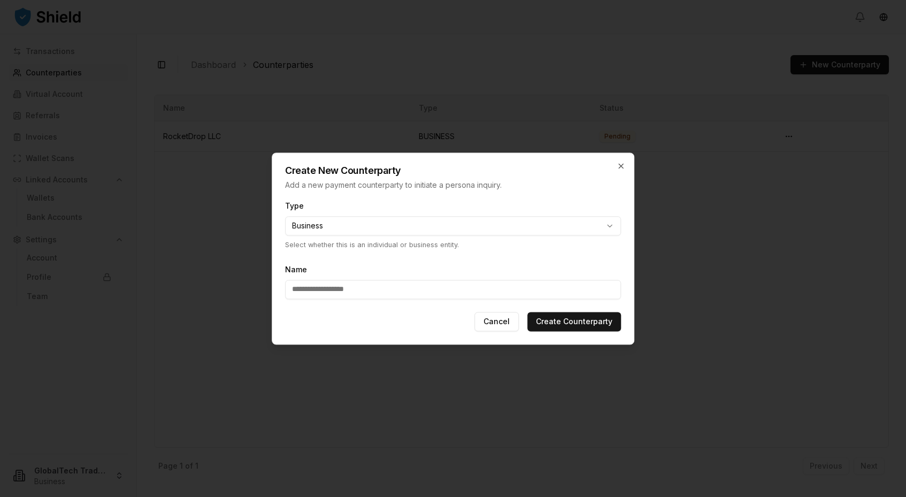
click at [332, 290] on input "Name" at bounding box center [453, 289] width 336 height 19
paste input "**********"
type input "**********"
click at [569, 318] on button "Create Counterparty" at bounding box center [574, 321] width 94 height 19
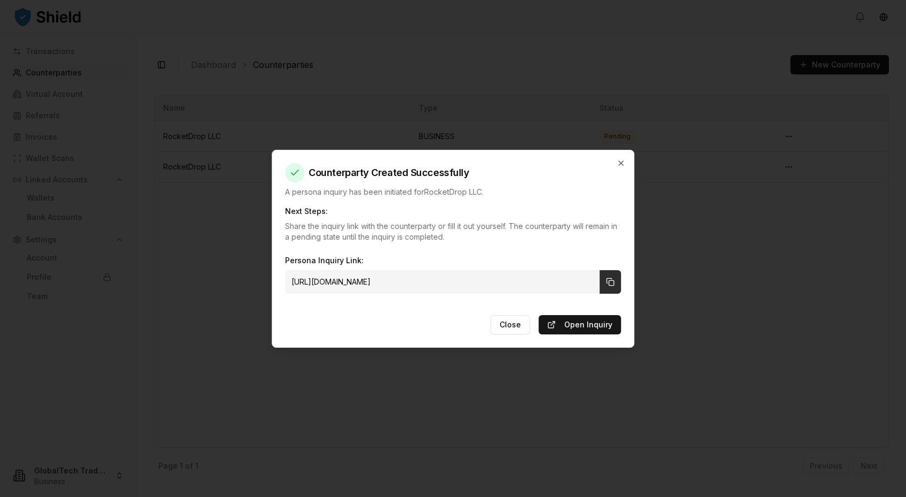
click at [612, 283] on icon "Copy link to clipboard" at bounding box center [610, 282] width 9 height 9
click at [580, 321] on link "Open Inquiry" at bounding box center [580, 324] width 82 height 19
click at [512, 324] on button "Close" at bounding box center [511, 324] width 40 height 19
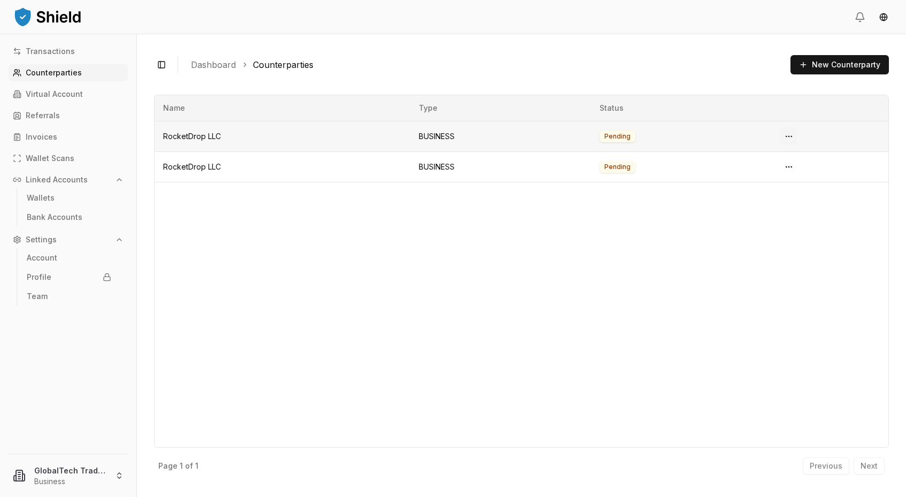
click at [792, 133] on html "Transactions Counterparties Virtual Account Referrals Invoices Wallet Scans Lin…" at bounding box center [453, 248] width 906 height 497
click at [755, 201] on span "View Details" at bounding box center [750, 196] width 43 height 11
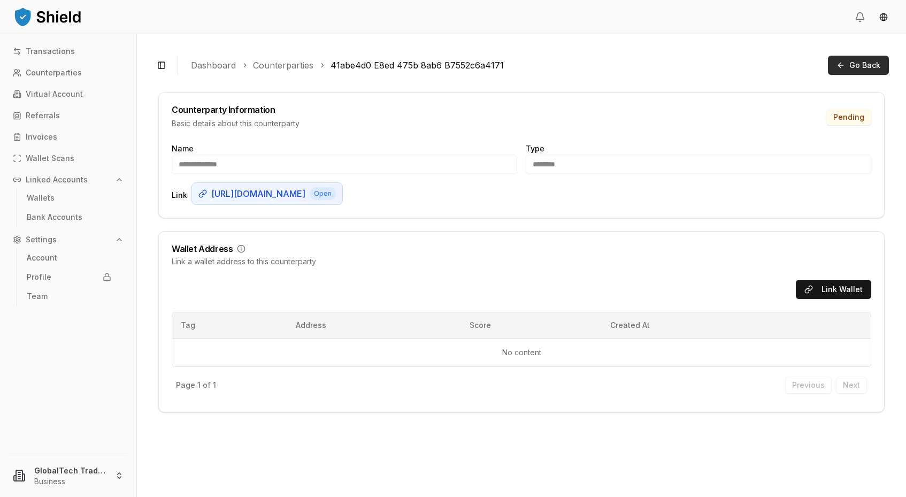
click at [855, 64] on span "Go Back" at bounding box center [864, 65] width 31 height 11
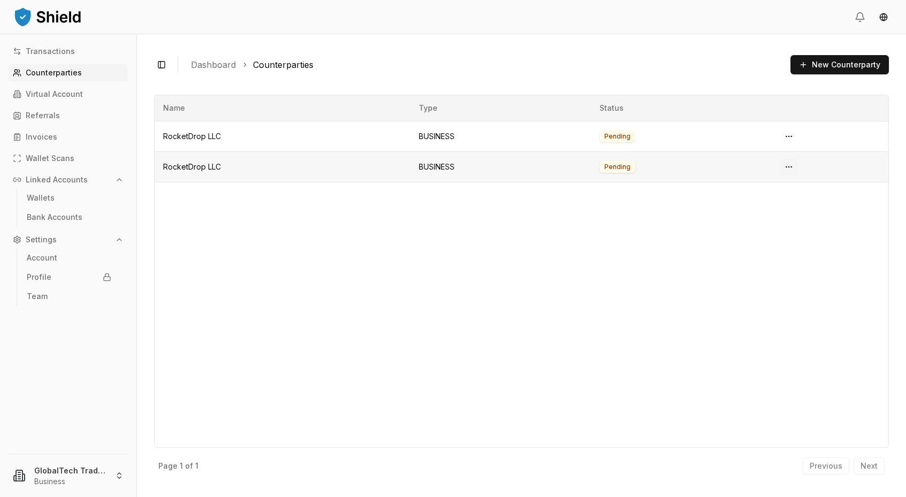
click at [790, 162] on html "Transactions Counterparties Virtual Account Referrals Invoices Wallet Scans Lin…" at bounding box center [453, 248] width 906 height 497
click at [740, 227] on span "View Details" at bounding box center [750, 227] width 43 height 11
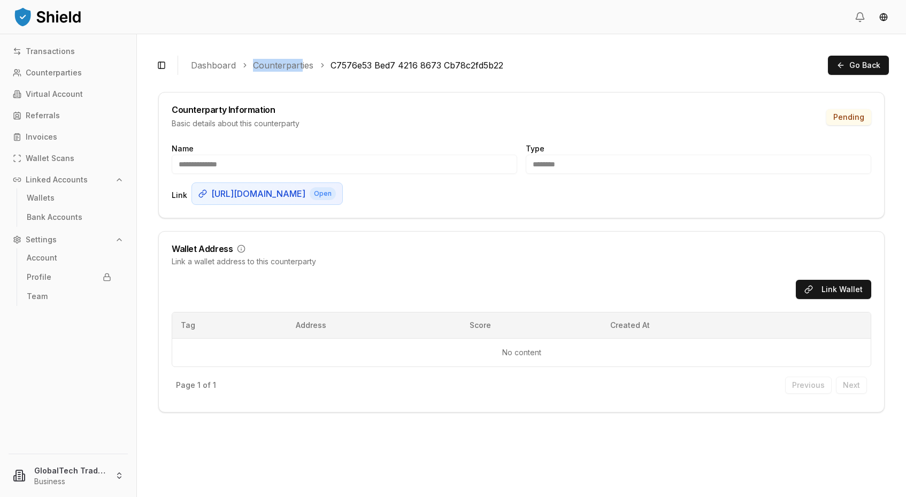
drag, startPoint x: 250, startPoint y: 64, endPoint x: 302, endPoint y: 69, distance: 52.1
click at [302, 69] on div "Counterparties" at bounding box center [277, 65] width 72 height 13
copy link "Counterpart"
click at [844, 68] on button "Go Back" at bounding box center [858, 65] width 61 height 19
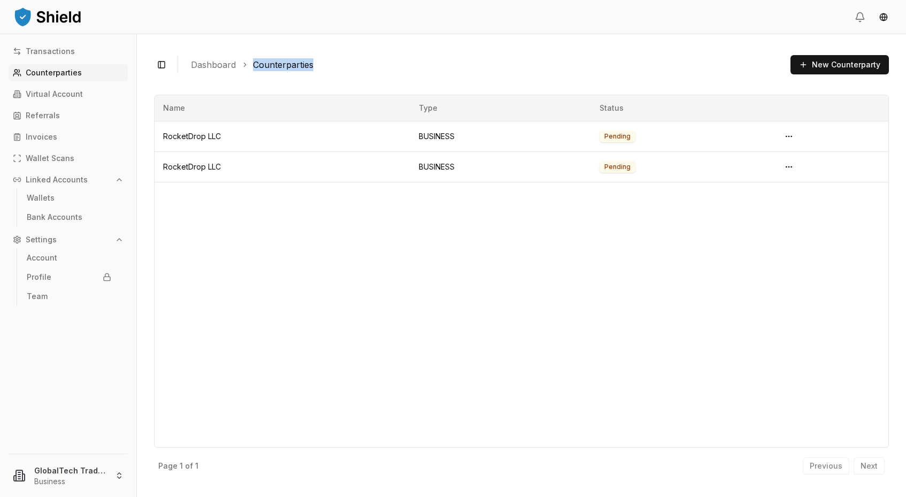
drag, startPoint x: 321, startPoint y: 62, endPoint x: 252, endPoint y: 61, distance: 69.5
click at [252, 61] on ol "Dashboard Counterparties" at bounding box center [486, 64] width 591 height 13
copy link "Counterparties"
click at [322, 338] on div "Name Type Status RocketDrop LLC BUSINESS Pending RocketDrop LLC BUSINESS Pending" at bounding box center [521, 271] width 735 height 353
click at [57, 54] on p "Transactions" at bounding box center [50, 51] width 49 height 7
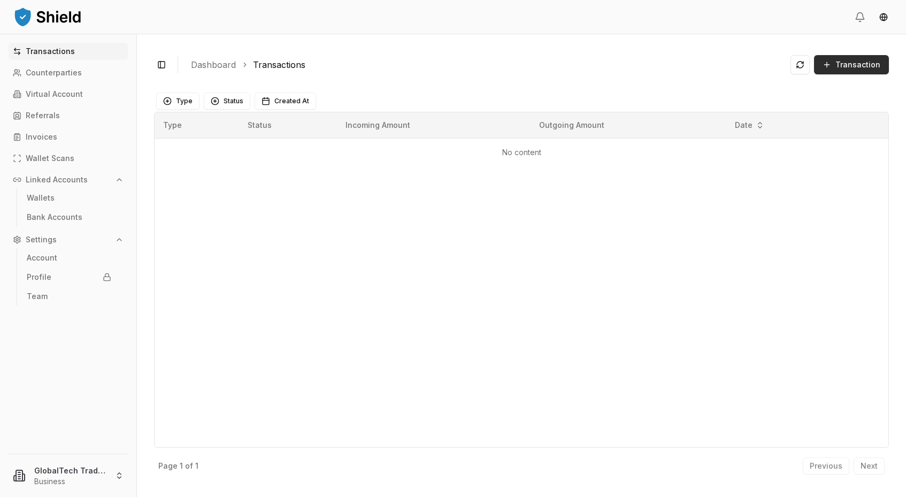
click at [844, 72] on button "Transaction" at bounding box center [851, 64] width 75 height 19
click at [853, 64] on span "Transaction" at bounding box center [858, 64] width 45 height 11
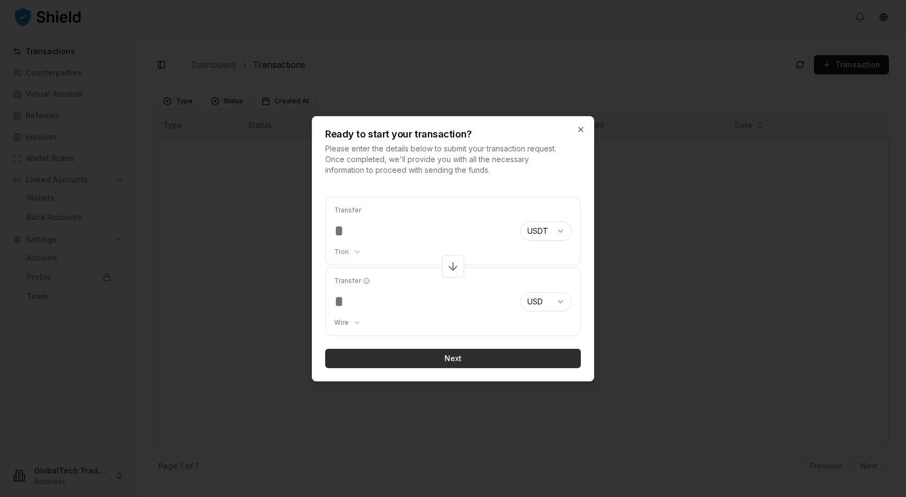
type input "********"
click at [425, 362] on button "Next" at bounding box center [453, 358] width 256 height 19
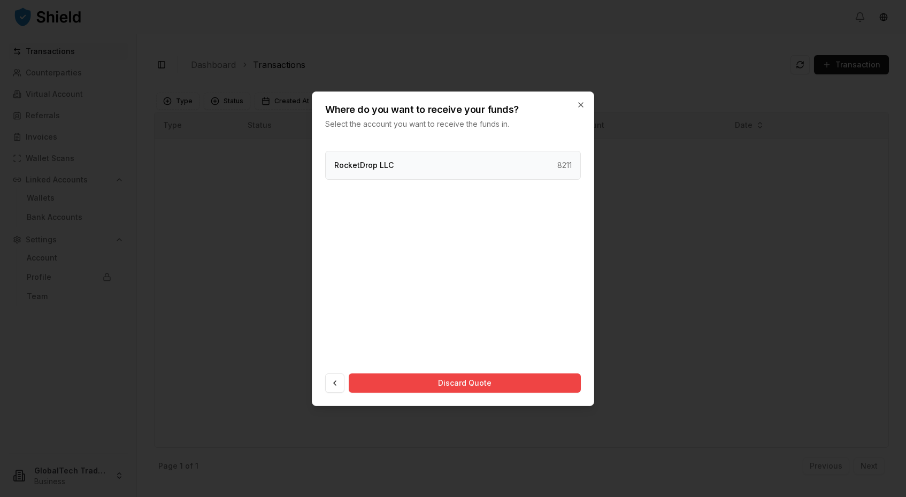
click at [440, 167] on div "RocketDrop LLC 8211" at bounding box center [453, 165] width 256 height 29
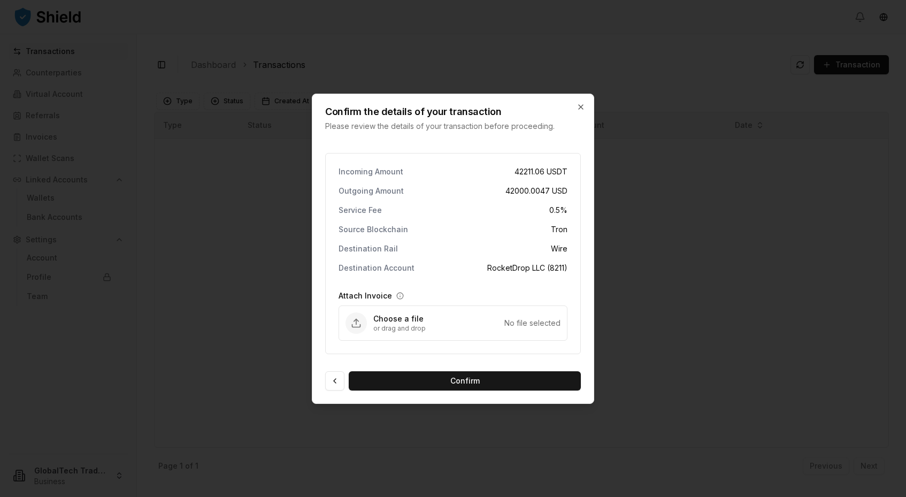
click at [429, 321] on p "Choose a file" at bounding box center [438, 318] width 131 height 11
type input "**********"
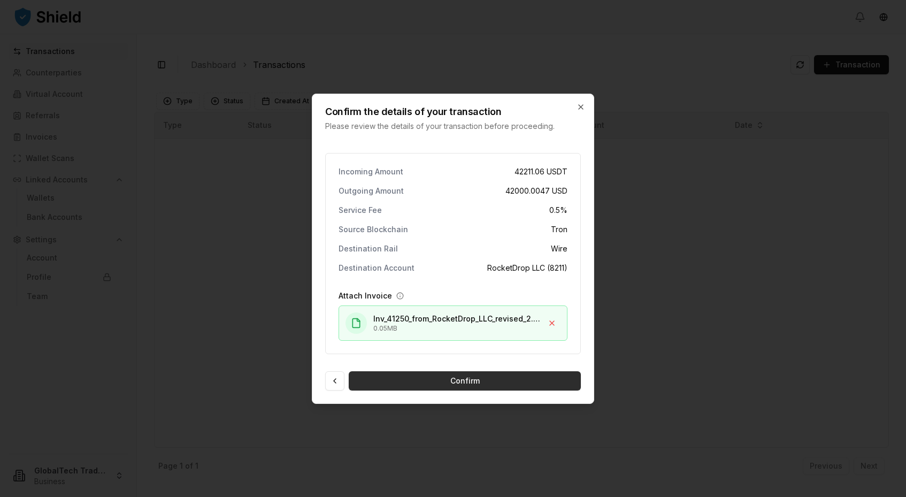
click at [449, 378] on button "Confirm" at bounding box center [465, 380] width 232 height 19
click at [414, 380] on button "Confirm" at bounding box center [465, 380] width 232 height 19
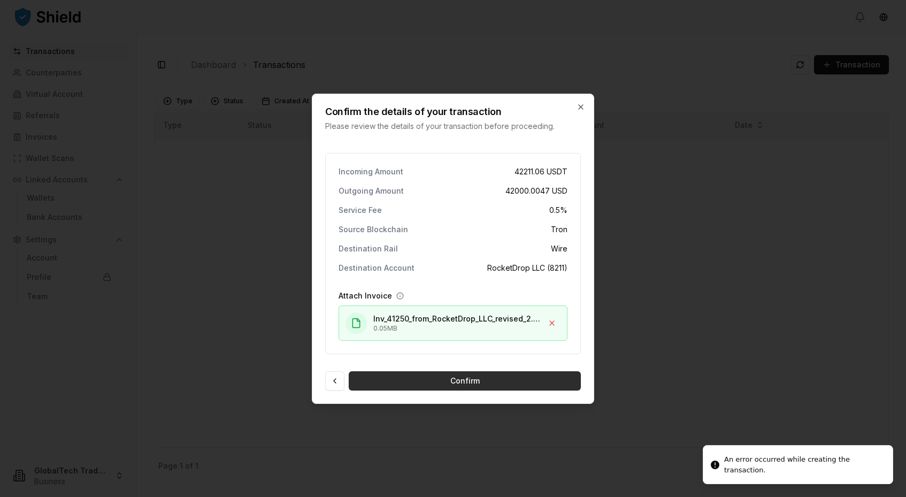
click at [414, 380] on button "Confirm" at bounding box center [465, 380] width 232 height 19
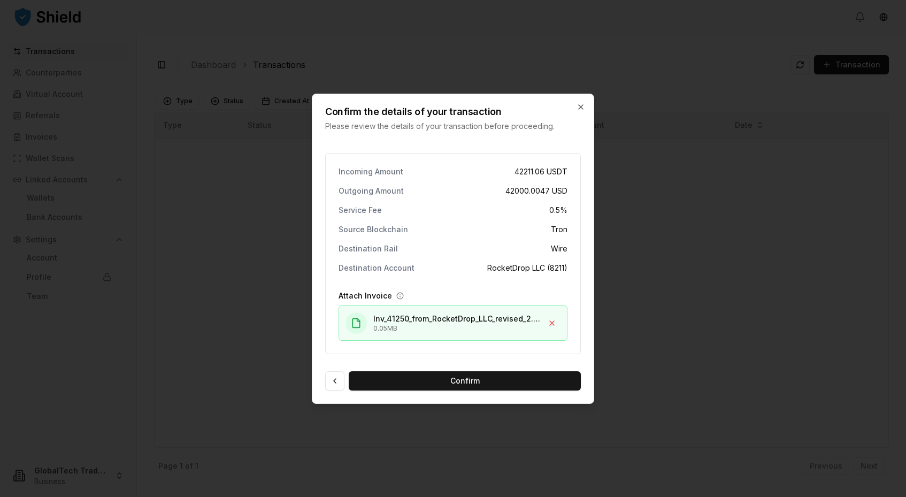
click at [397, 296] on icon "button" at bounding box center [399, 295] width 7 height 7
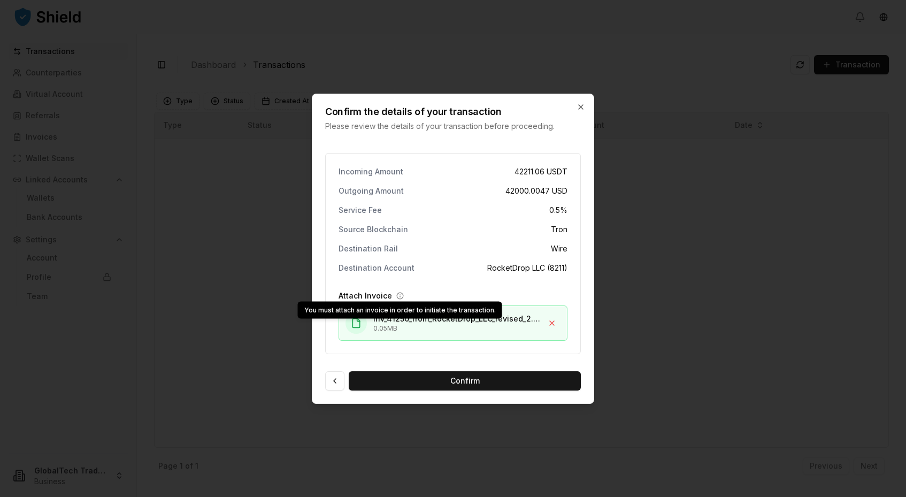
click at [397, 296] on icon "button" at bounding box center [399, 295] width 7 height 7
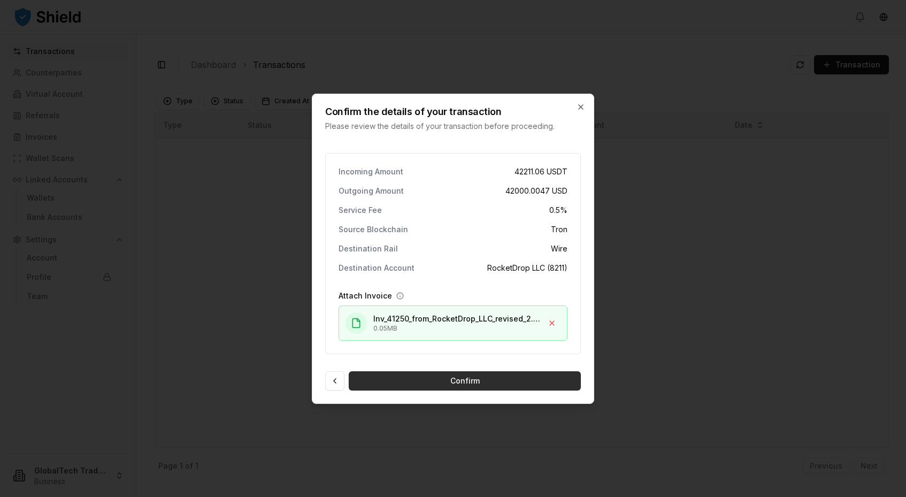
click at [397, 378] on button "Confirm" at bounding box center [465, 380] width 232 height 19
click at [335, 381] on button at bounding box center [334, 380] width 19 height 19
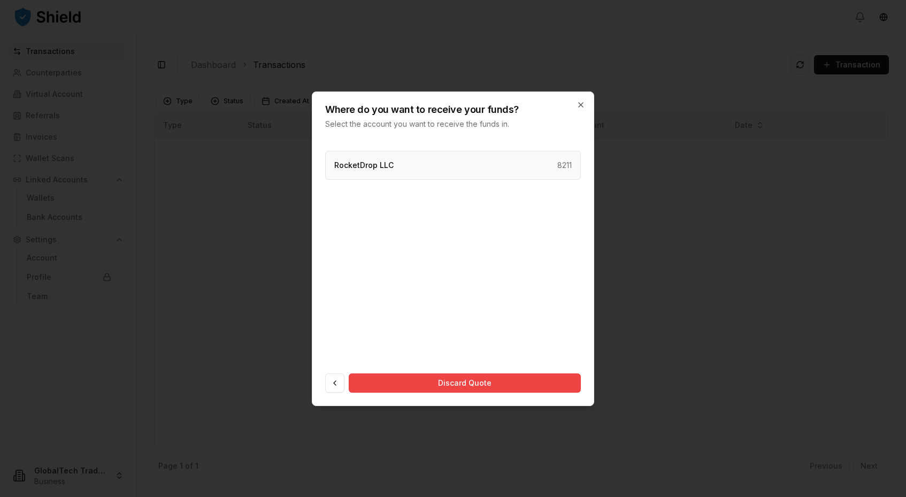
click at [374, 167] on p "RocketDrop LLC" at bounding box center [363, 165] width 59 height 7
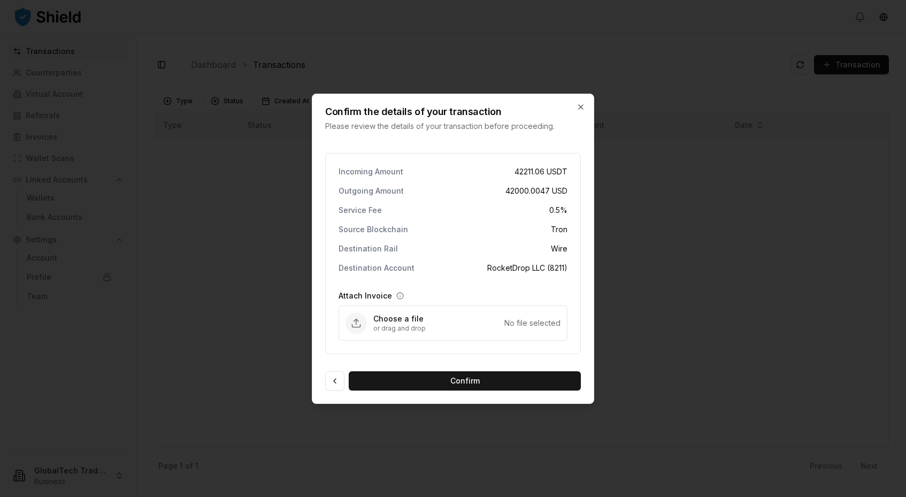
click at [353, 320] on icon "Upload Attach Invoice" at bounding box center [356, 323] width 11 height 11
type input "**********"
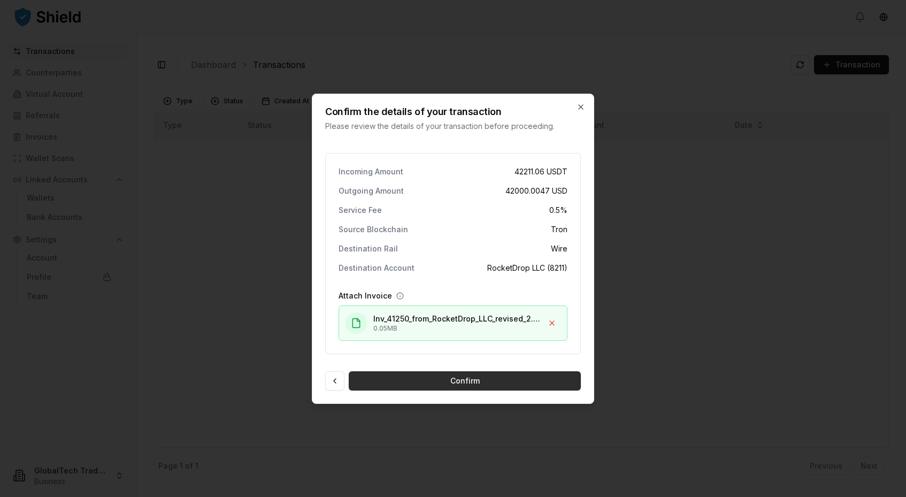
click at [466, 382] on button "Confirm" at bounding box center [465, 380] width 232 height 19
click at [465, 383] on button "Confirm" at bounding box center [465, 380] width 232 height 19
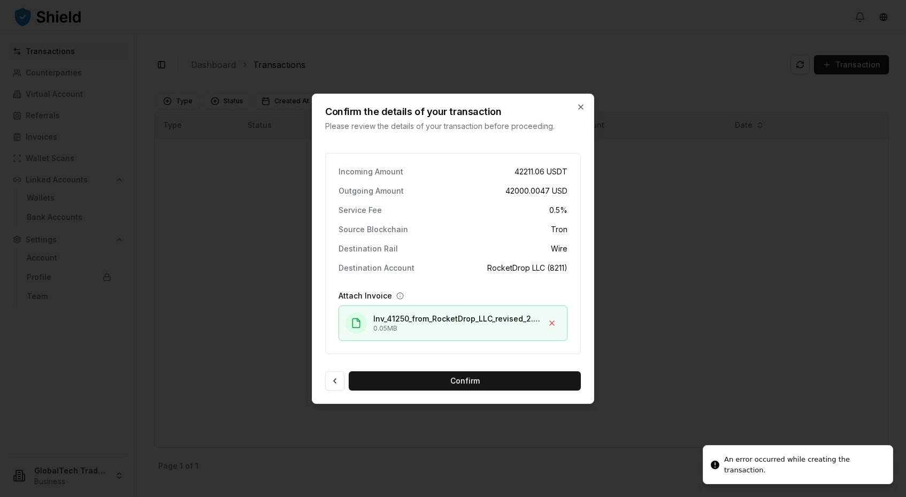
click at [715, 463] on div at bounding box center [453, 248] width 906 height 497
click at [756, 465] on div at bounding box center [453, 248] width 906 height 497
click at [780, 465] on div at bounding box center [453, 248] width 906 height 497
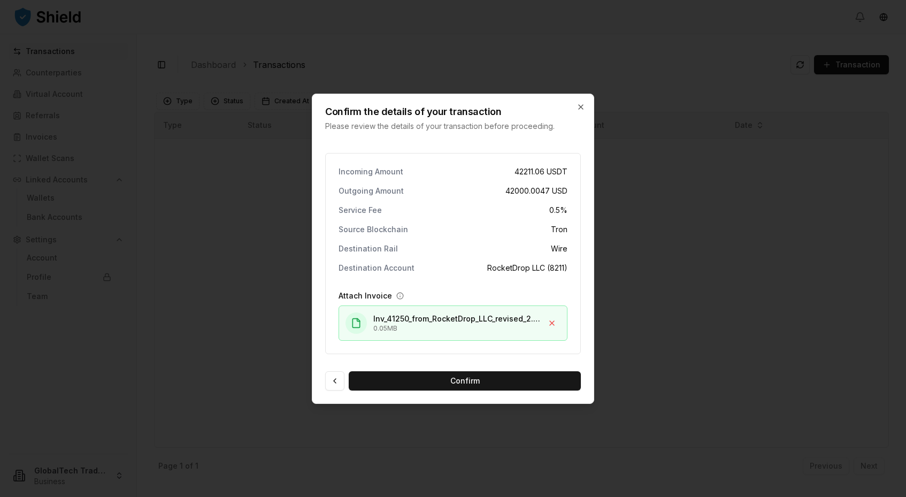
click at [585, 99] on div "Confirm the details of your transaction Please review the details of your trans…" at bounding box center [452, 112] width 281 height 37
click at [583, 106] on icon "button" at bounding box center [581, 107] width 9 height 9
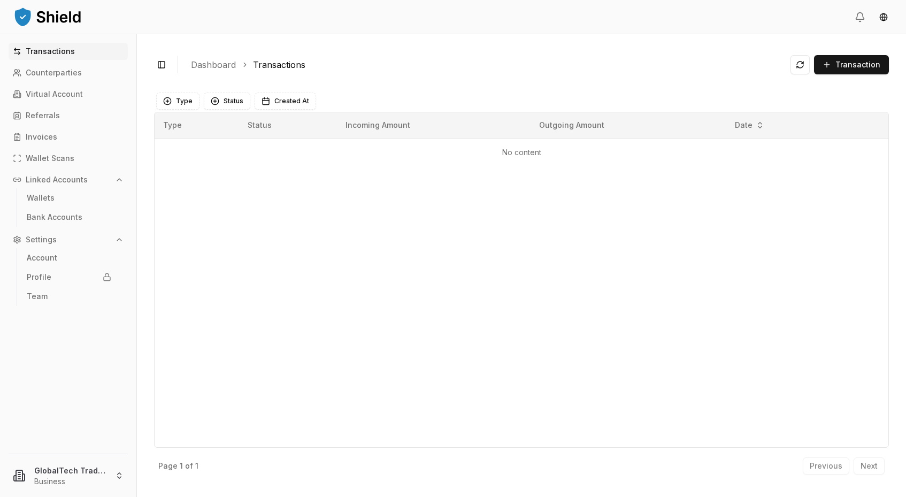
click at [53, 52] on p "Transactions" at bounding box center [50, 51] width 49 height 7
click at [801, 63] on button at bounding box center [800, 64] width 19 height 19
click at [802, 66] on button at bounding box center [800, 64] width 19 height 19
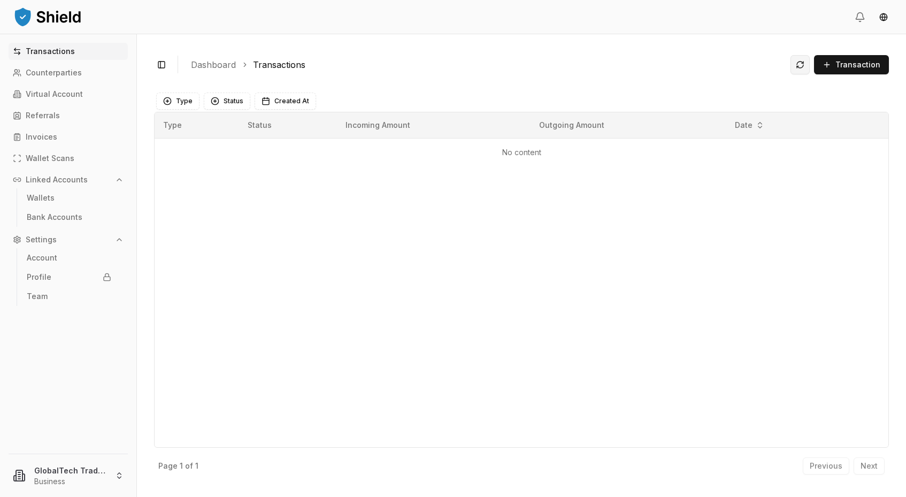
click at [802, 66] on button at bounding box center [800, 64] width 19 height 19
click at [78, 77] on link "Counterparties" at bounding box center [68, 72] width 119 height 17
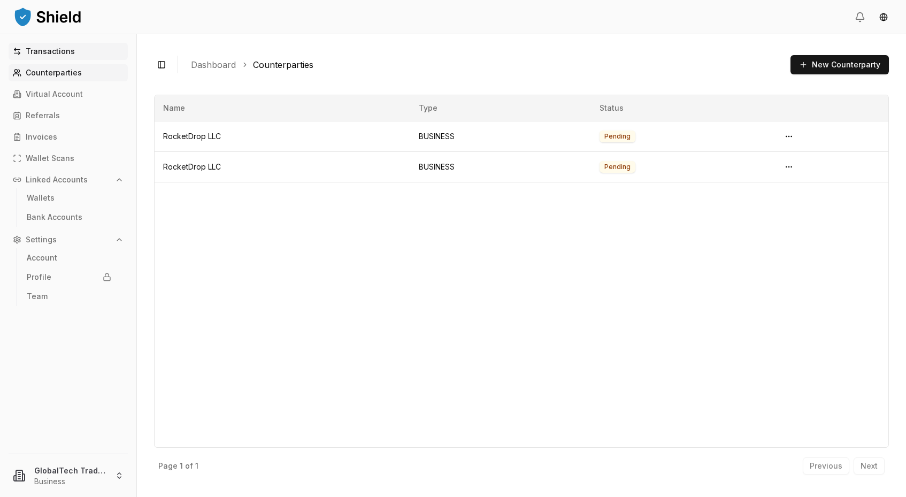
click at [58, 58] on link "Transactions" at bounding box center [68, 51] width 119 height 17
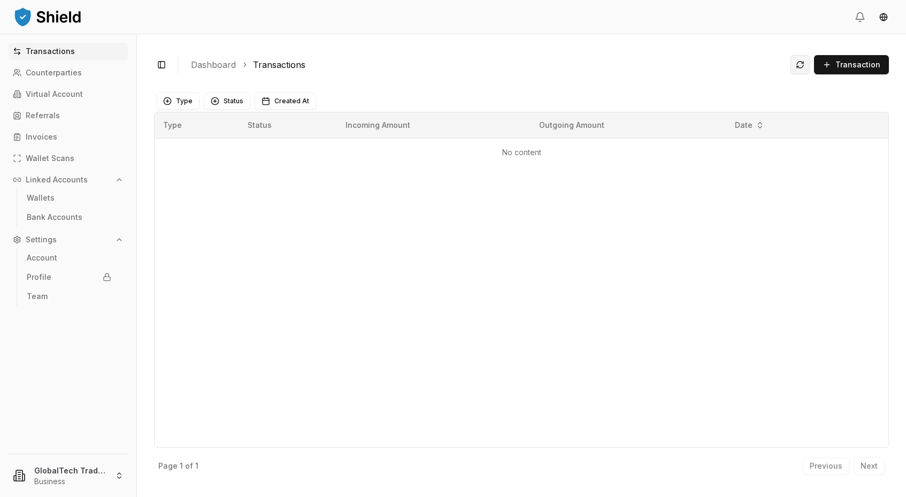
click at [803, 70] on button at bounding box center [800, 64] width 19 height 19
click at [803, 66] on button at bounding box center [800, 64] width 19 height 19
click at [802, 59] on button at bounding box center [800, 64] width 19 height 19
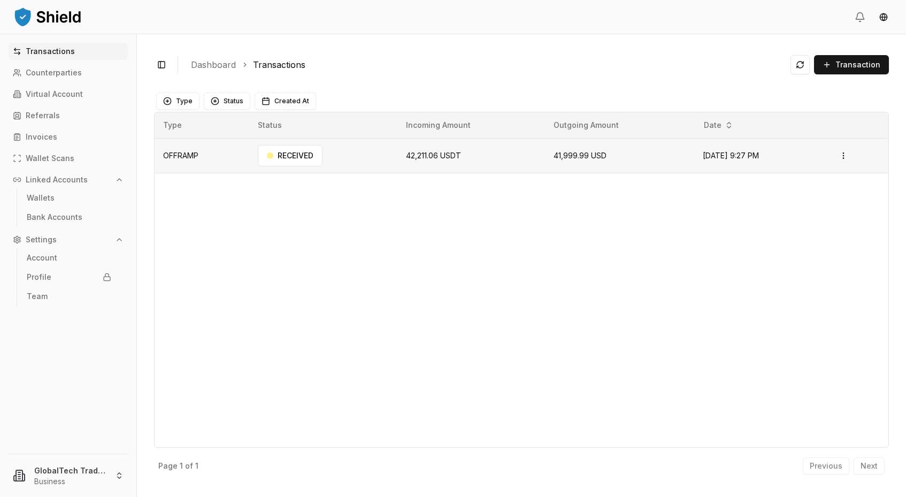
click at [415, 164] on td "42,211.06 USDT" at bounding box center [471, 155] width 148 height 35
click at [849, 153] on html "Transactions Counterparties Virtual Account Referrals Invoices Wallet Scans Lin…" at bounding box center [453, 248] width 906 height 497
click at [823, 198] on p "View Details" at bounding box center [831, 198] width 40 height 6
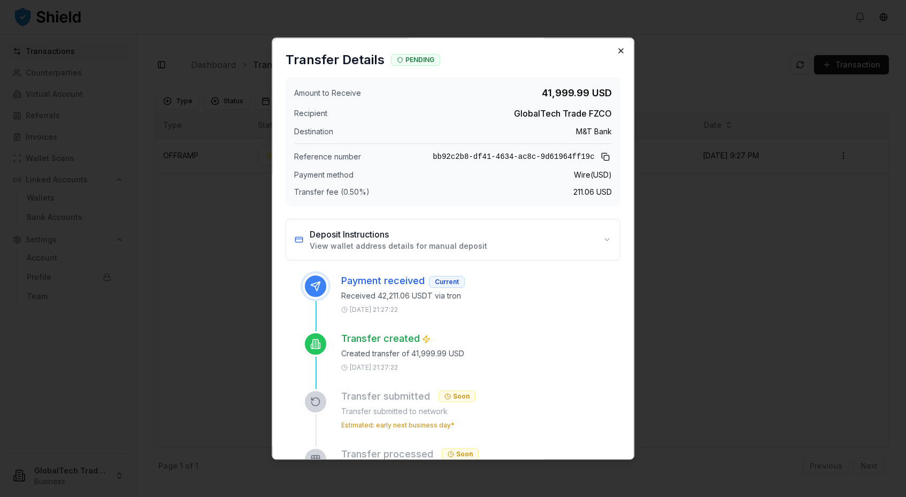
click at [621, 50] on icon "button" at bounding box center [621, 51] width 4 height 4
